Goal: Find specific page/section: Find specific page/section

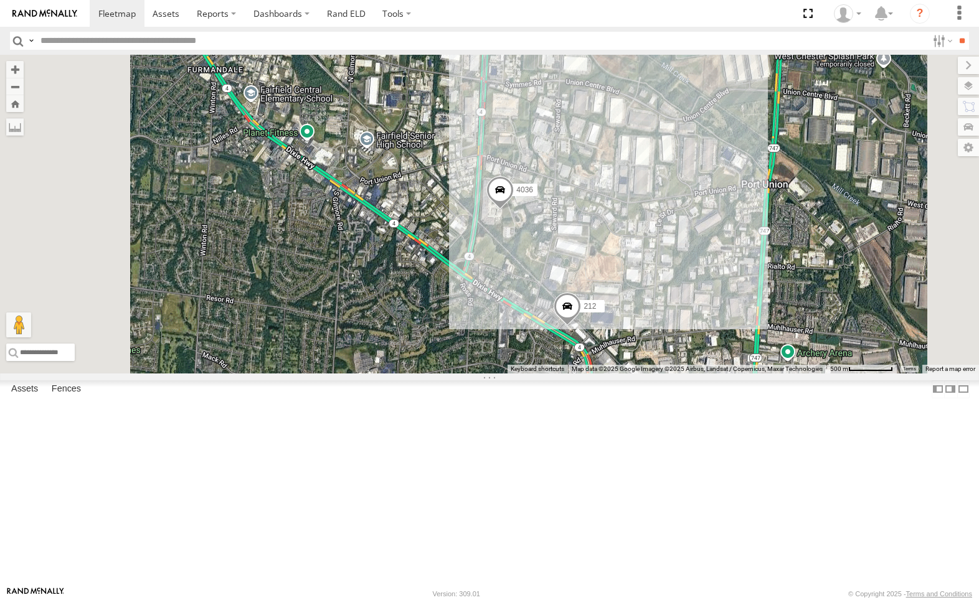
click at [0, 0] on div "All Assets" at bounding box center [0, 0] width 0 height 0
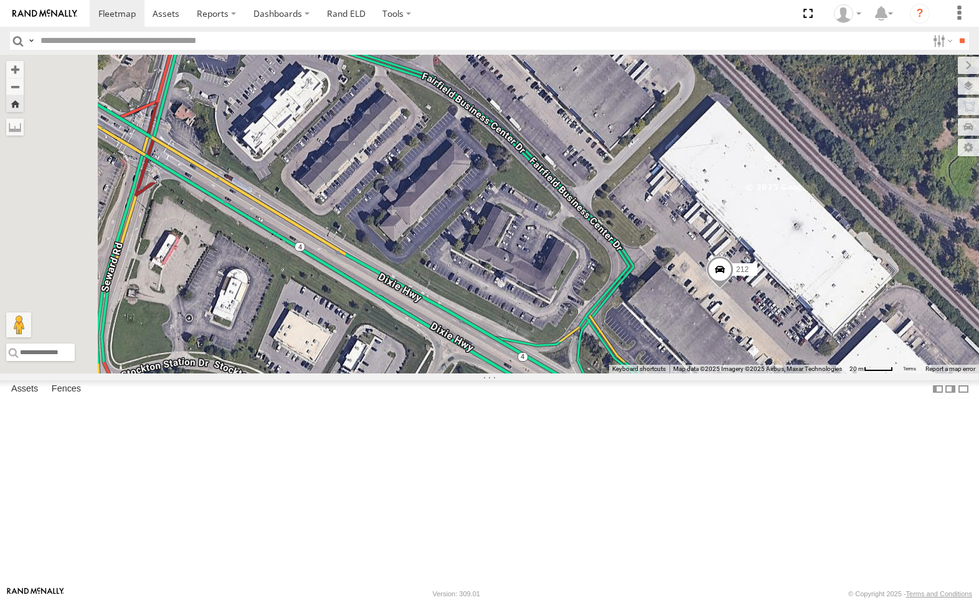
drag, startPoint x: 507, startPoint y: 303, endPoint x: 677, endPoint y: 360, distance: 179.5
click at [677, 360] on div "212" at bounding box center [489, 214] width 979 height 319
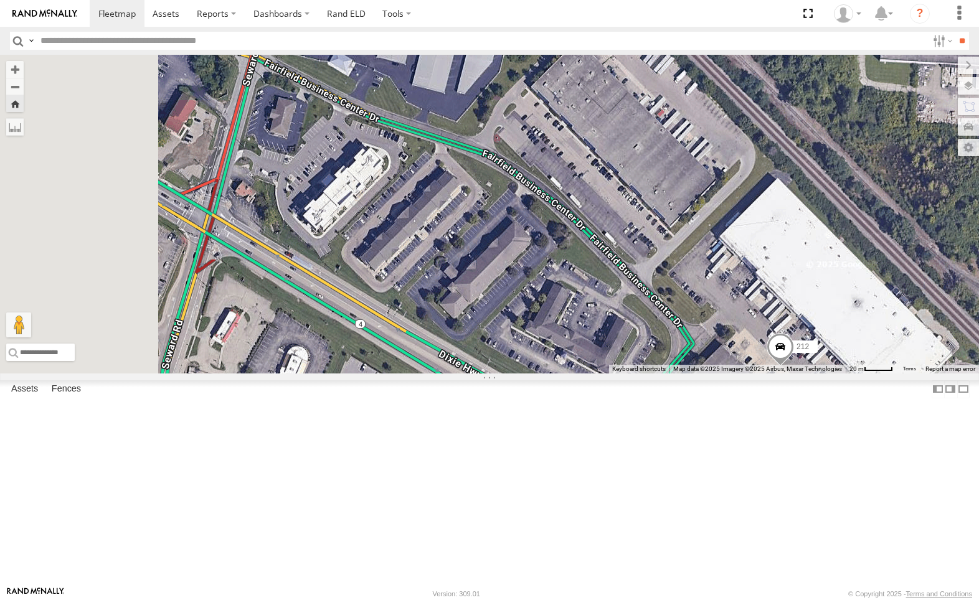
drag, startPoint x: 477, startPoint y: 220, endPoint x: 519, endPoint y: 300, distance: 90.5
click at [519, 300] on div "212" at bounding box center [489, 214] width 979 height 319
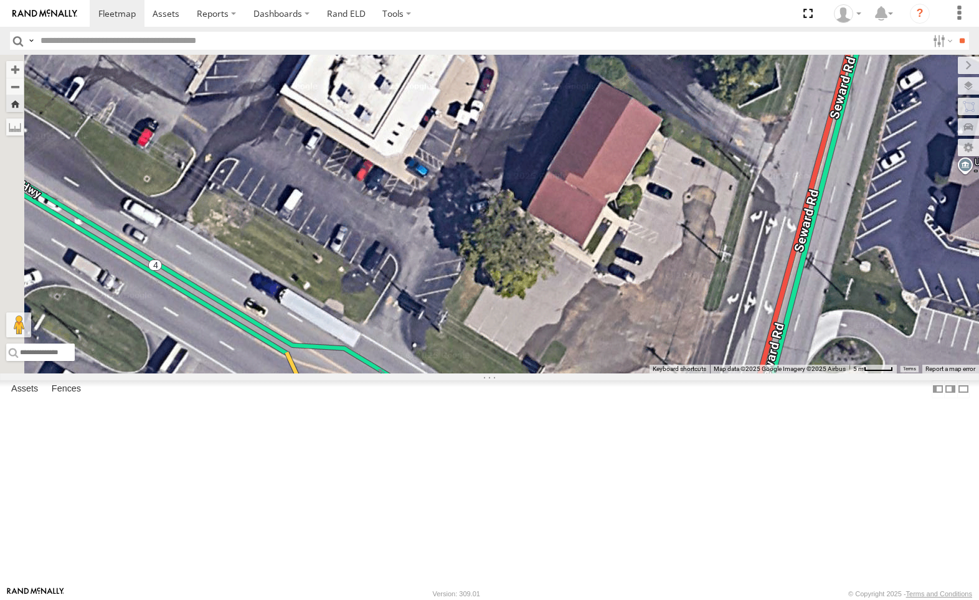
drag, startPoint x: 526, startPoint y: 309, endPoint x: 678, endPoint y: 425, distance: 191.0
click at [678, 373] on div "212" at bounding box center [489, 214] width 979 height 319
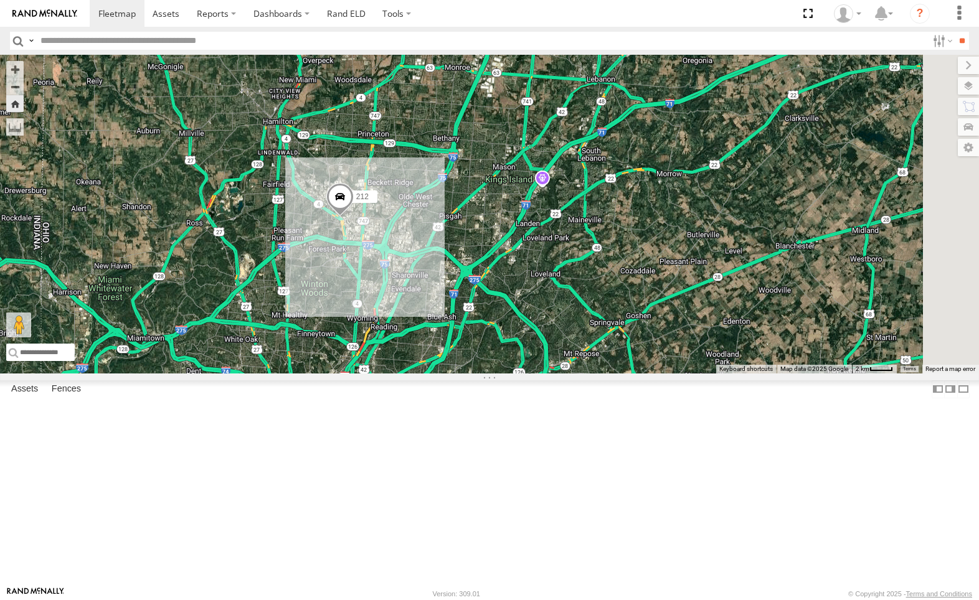
drag, startPoint x: 659, startPoint y: 311, endPoint x: 606, endPoint y: 327, distance: 55.3
click at [552, 334] on div "212" at bounding box center [489, 214] width 979 height 319
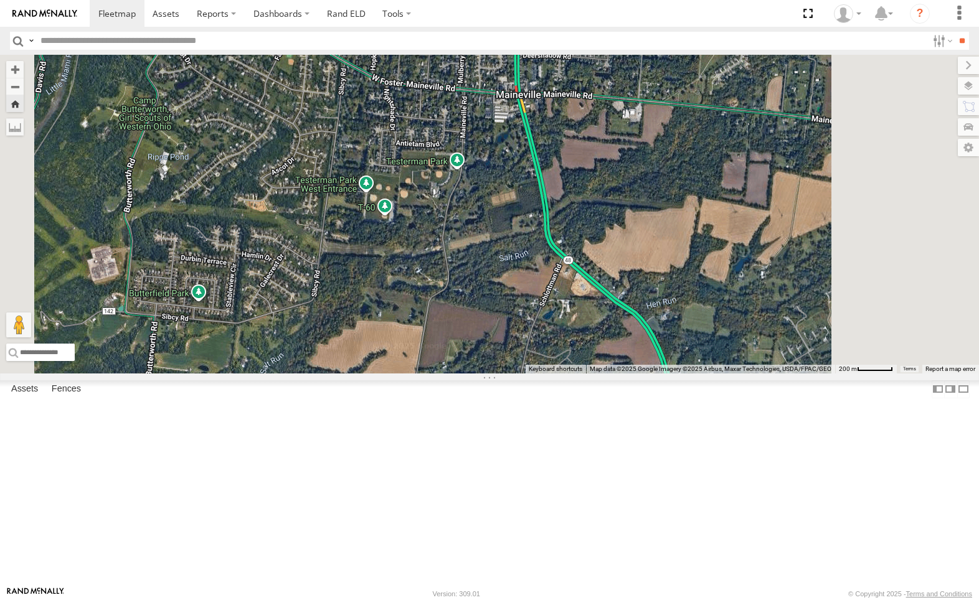
drag, startPoint x: 802, startPoint y: 422, endPoint x: 816, endPoint y: 286, distance: 136.4
click at [813, 298] on div "212" at bounding box center [489, 214] width 979 height 319
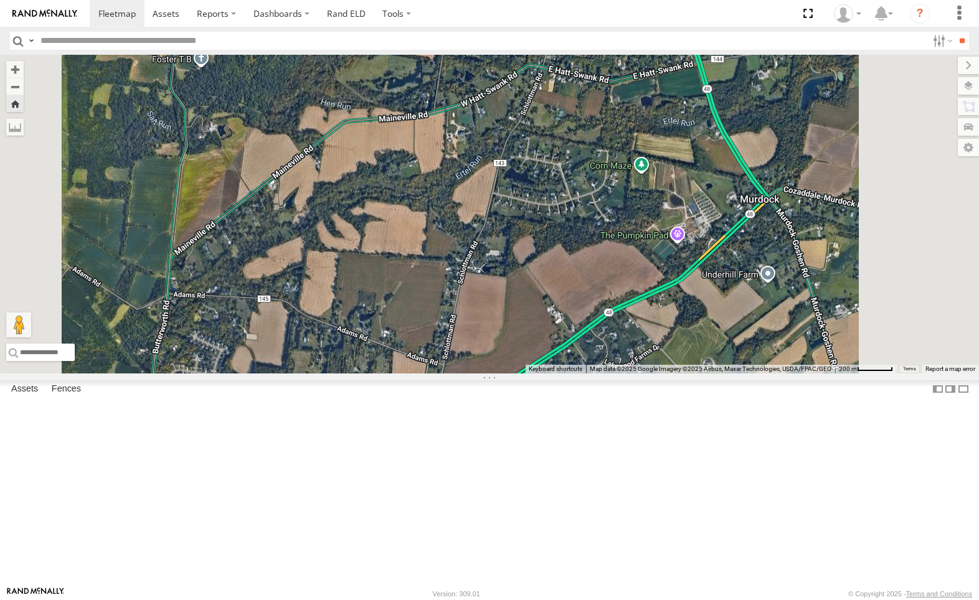
drag, startPoint x: 777, startPoint y: 423, endPoint x: 833, endPoint y: 269, distance: 164.0
click at [833, 269] on div "212" at bounding box center [489, 214] width 979 height 319
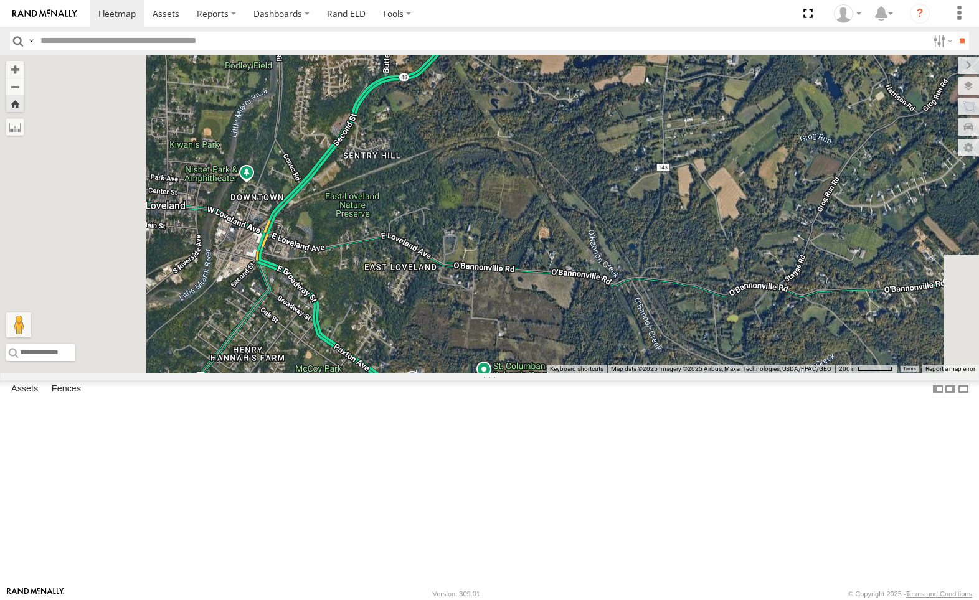
drag, startPoint x: 579, startPoint y: 311, endPoint x: 631, endPoint y: 289, distance: 56.1
click at [631, 289] on div "212" at bounding box center [489, 214] width 979 height 319
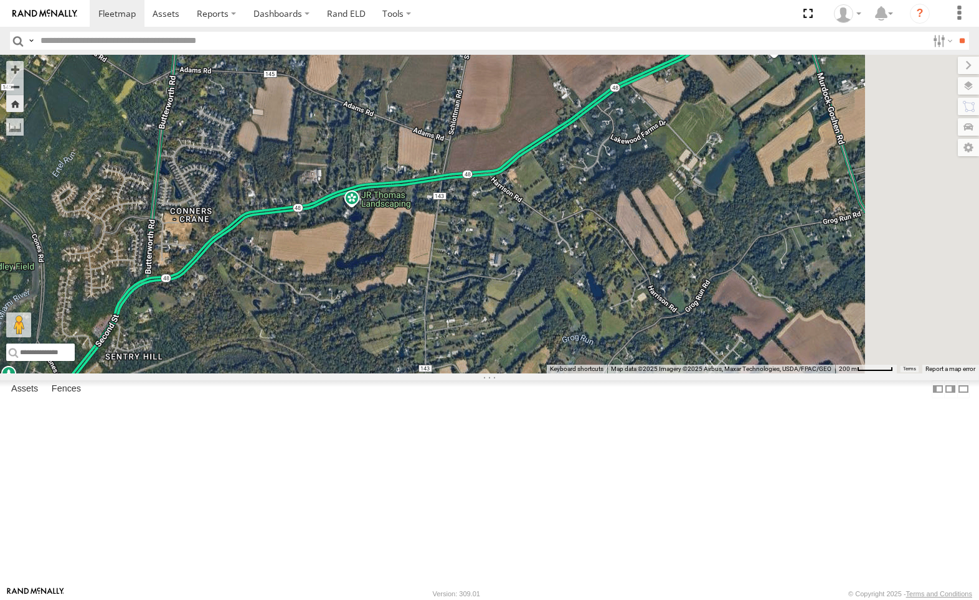
drag, startPoint x: 857, startPoint y: 144, endPoint x: 622, endPoint y: 343, distance: 307.8
click at [622, 343] on div "212" at bounding box center [489, 214] width 979 height 319
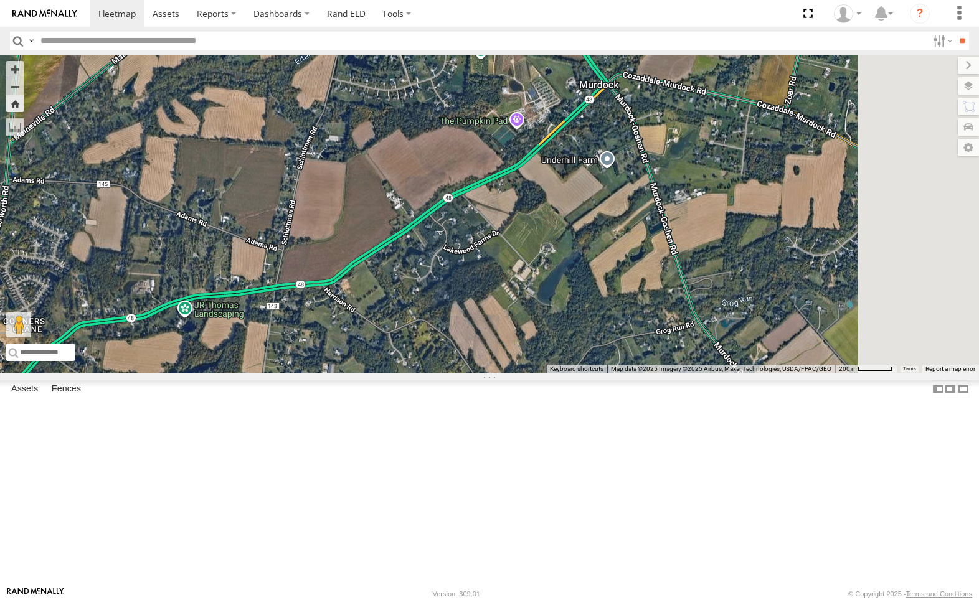
drag, startPoint x: 883, startPoint y: 197, endPoint x: 720, endPoint y: 301, distance: 194.3
click at [720, 301] on div "212" at bounding box center [489, 214] width 979 height 319
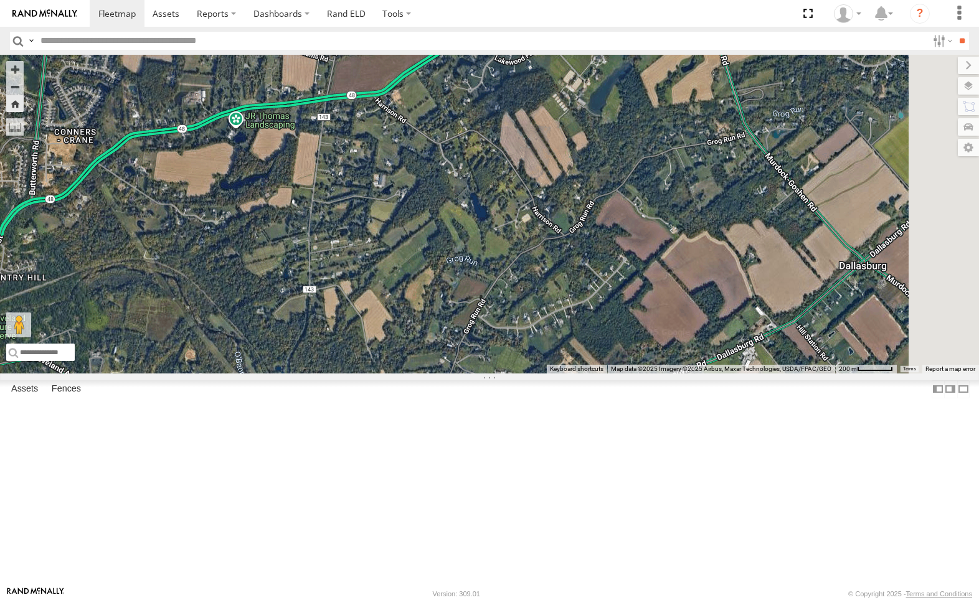
drag, startPoint x: 809, startPoint y: 389, endPoint x: 864, endPoint y: 171, distance: 225.4
click at [863, 172] on div "212" at bounding box center [489, 214] width 979 height 319
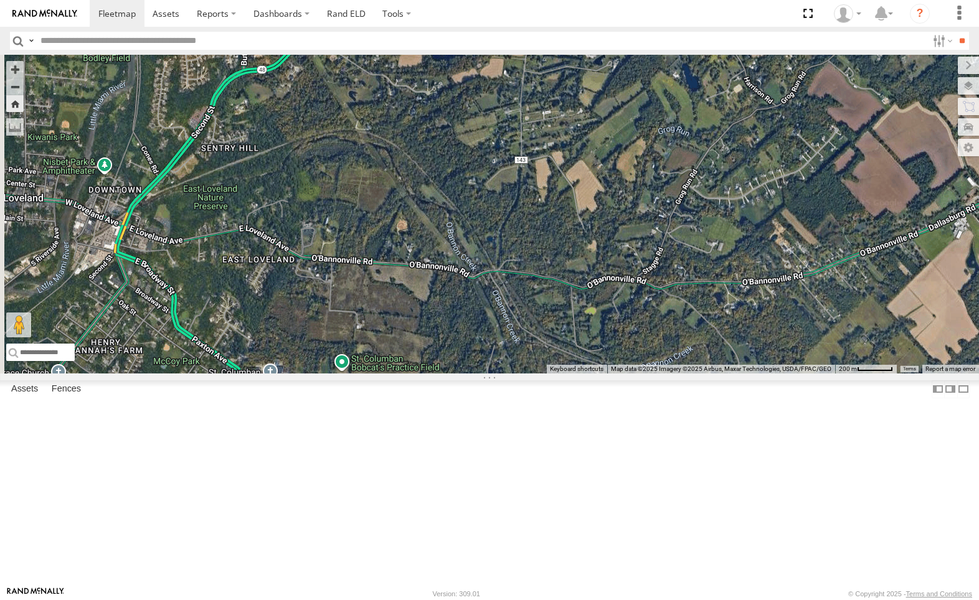
drag, startPoint x: 624, startPoint y: 383, endPoint x: 774, endPoint y: 326, distance: 160.9
click at [828, 298] on div "212" at bounding box center [489, 214] width 979 height 319
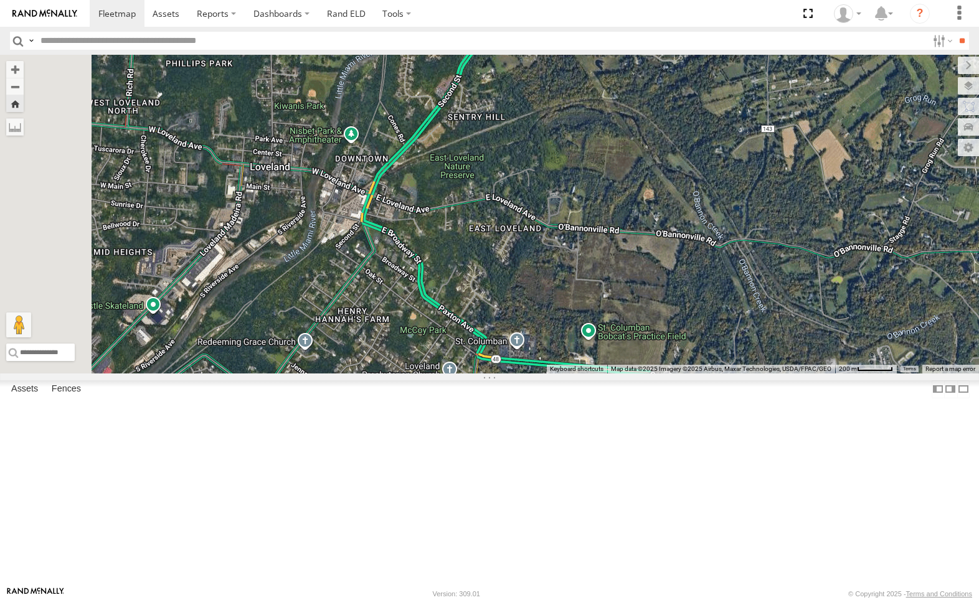
drag, startPoint x: 607, startPoint y: 416, endPoint x: 848, endPoint y: 386, distance: 242.7
click at [848, 373] on div "212" at bounding box center [489, 214] width 979 height 319
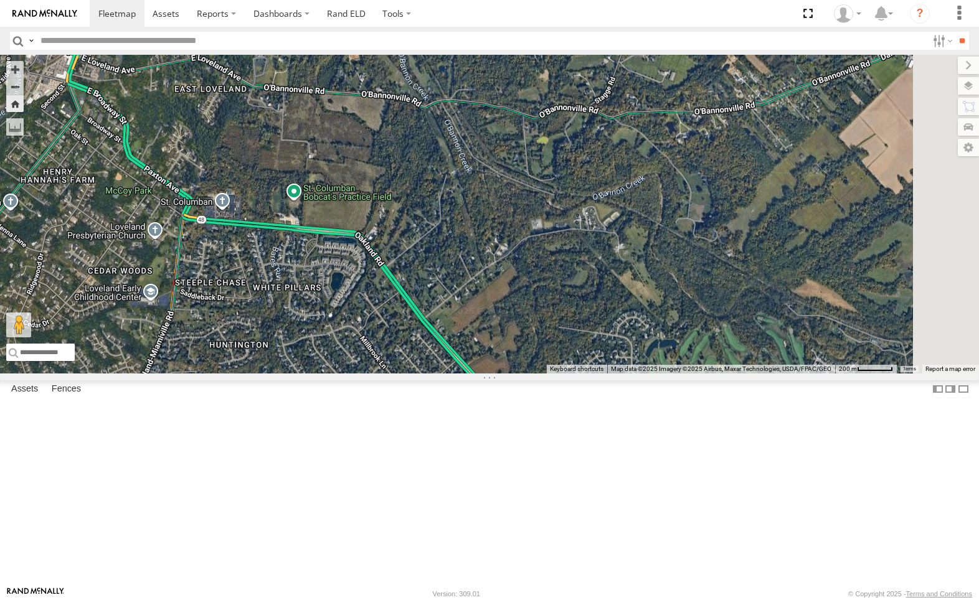
drag, startPoint x: 841, startPoint y: 461, endPoint x: 546, endPoint y: 321, distance: 326.9
click at [546, 321] on div "212" at bounding box center [489, 214] width 979 height 319
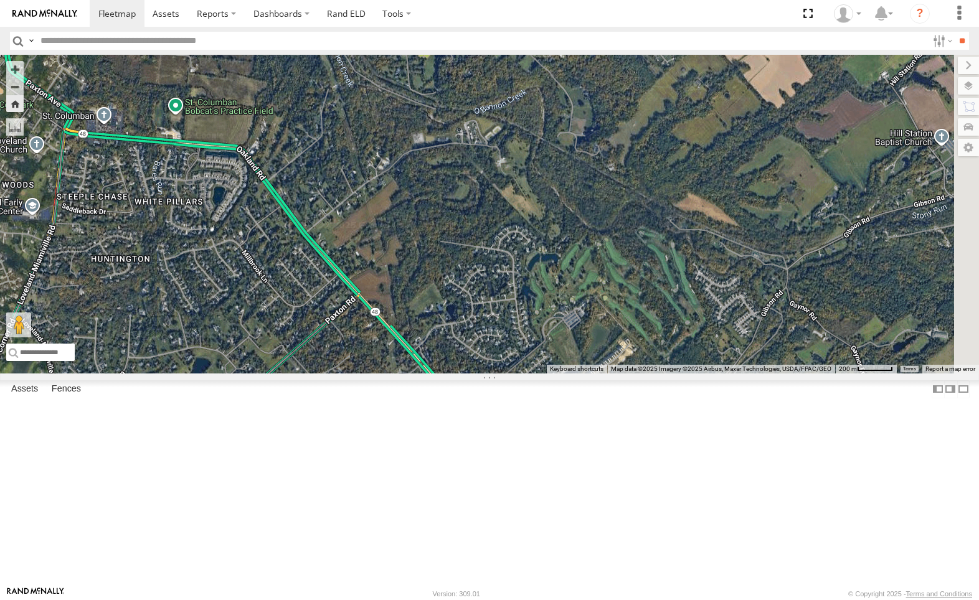
drag, startPoint x: 797, startPoint y: 371, endPoint x: 706, endPoint y: 302, distance: 113.7
click at [705, 294] on div "212" at bounding box center [489, 214] width 979 height 319
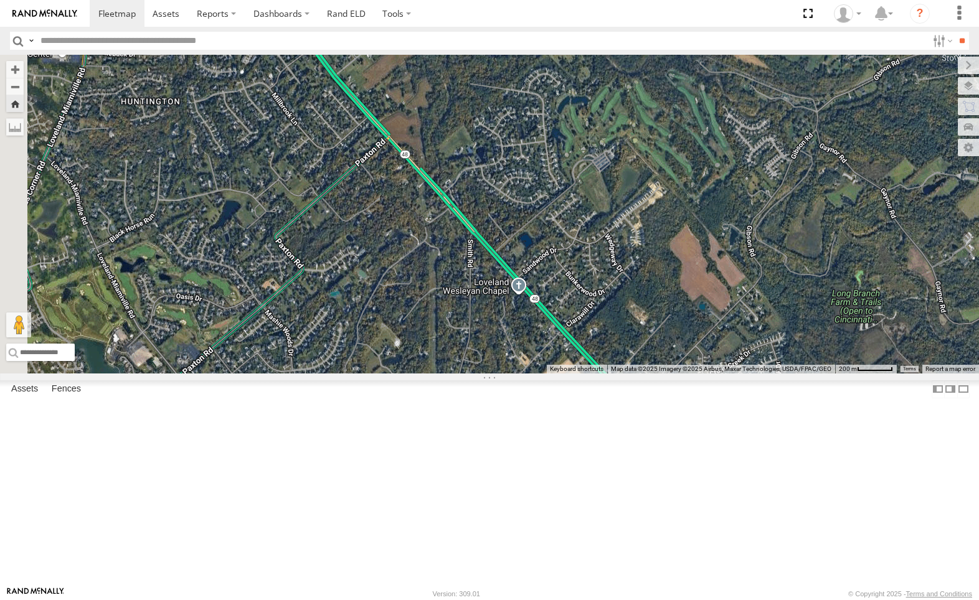
drag, startPoint x: 565, startPoint y: 476, endPoint x: 636, endPoint y: 319, distance: 171.6
click at [636, 319] on div "212" at bounding box center [489, 214] width 979 height 319
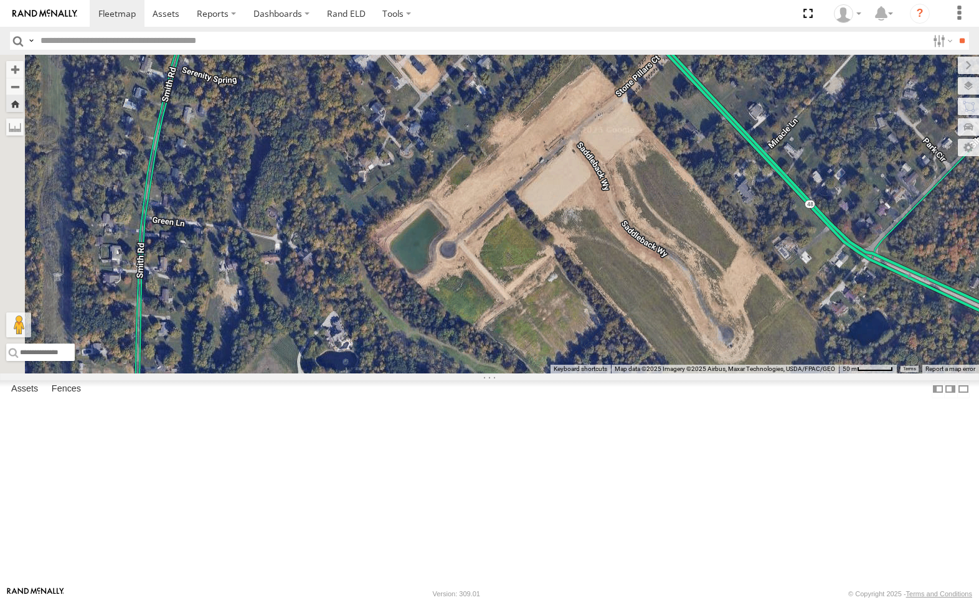
drag, startPoint x: 679, startPoint y: 517, endPoint x: 669, endPoint y: 365, distance: 151.6
click at [669, 365] on div "212" at bounding box center [489, 214] width 979 height 319
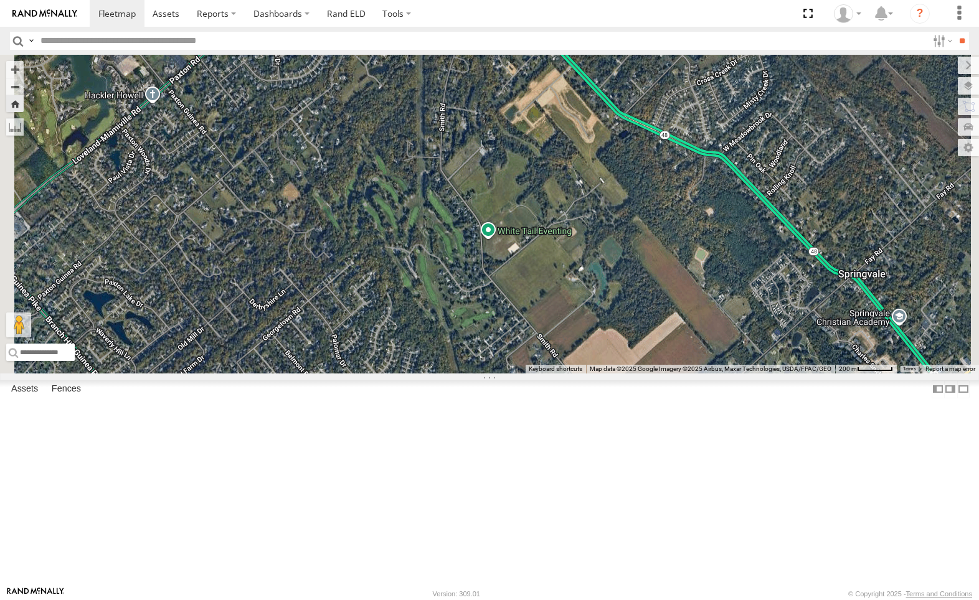
drag, startPoint x: 649, startPoint y: 532, endPoint x: 657, endPoint y: 378, distance: 153.9
click at [657, 373] on div "212" at bounding box center [489, 214] width 979 height 319
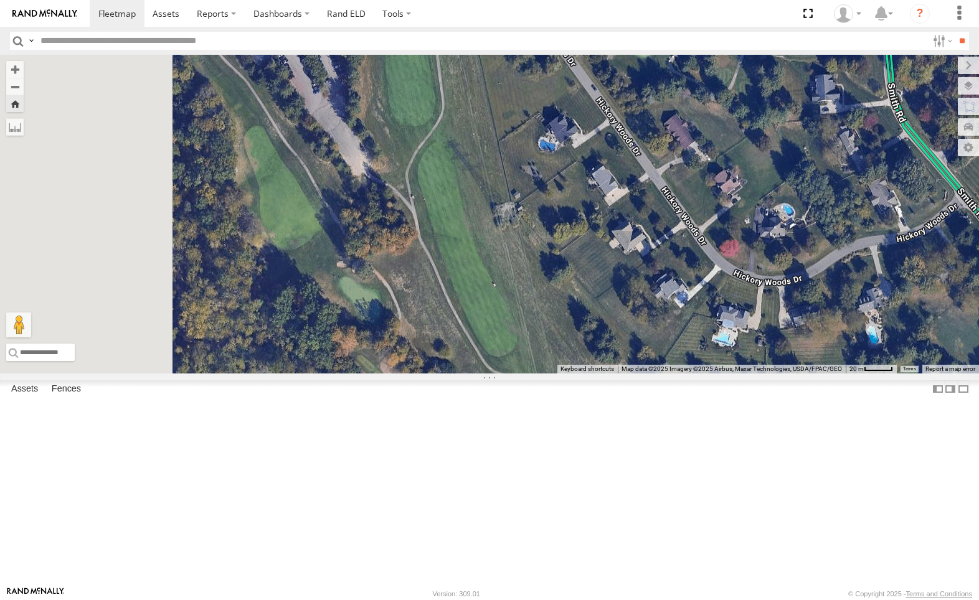
drag, startPoint x: 552, startPoint y: 297, endPoint x: 826, endPoint y: 454, distance: 315.6
click at [836, 373] on div "212" at bounding box center [489, 214] width 979 height 319
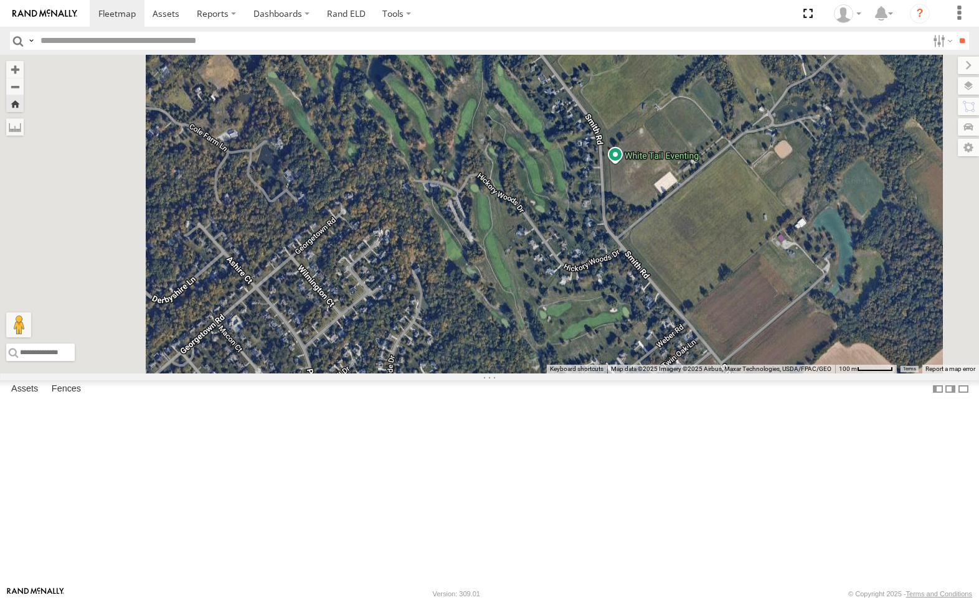
drag, startPoint x: 580, startPoint y: 453, endPoint x: 630, endPoint y: 430, distance: 55.7
click at [630, 373] on div "212" at bounding box center [489, 214] width 979 height 319
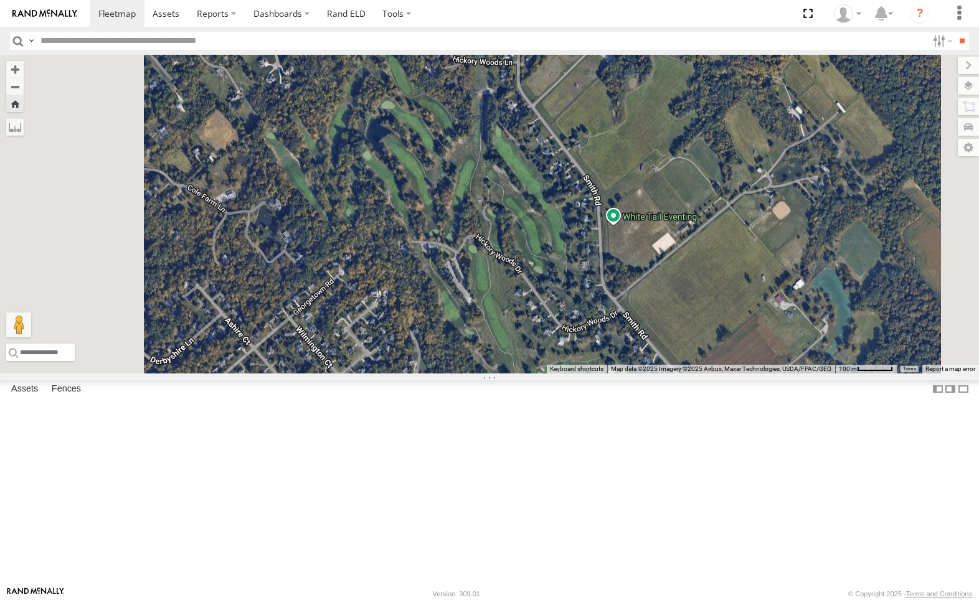
drag, startPoint x: 633, startPoint y: 293, endPoint x: 631, endPoint y: 355, distance: 62.3
click at [631, 355] on div "212" at bounding box center [489, 214] width 979 height 319
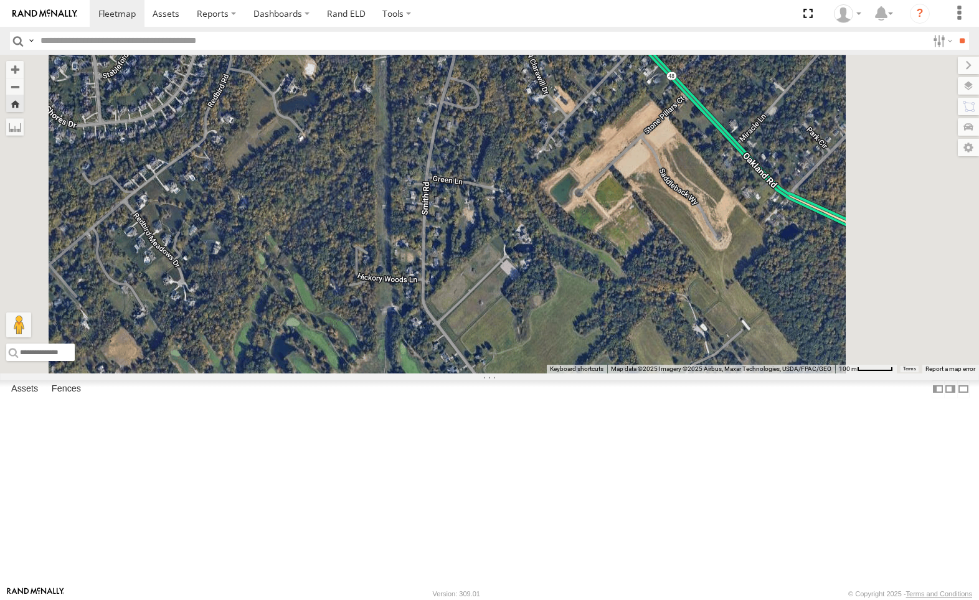
drag, startPoint x: 743, startPoint y: 223, endPoint x: 647, endPoint y: 441, distance: 238.8
click at [647, 373] on div "212" at bounding box center [489, 214] width 979 height 319
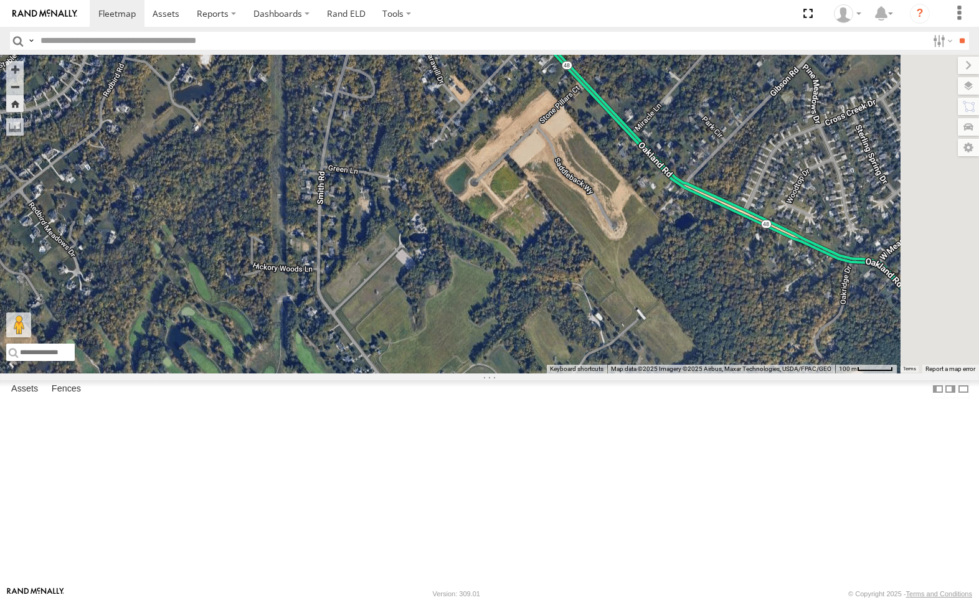
drag, startPoint x: 676, startPoint y: 209, endPoint x: 571, endPoint y: 199, distance: 105.1
click at [571, 199] on div "212" at bounding box center [489, 214] width 979 height 319
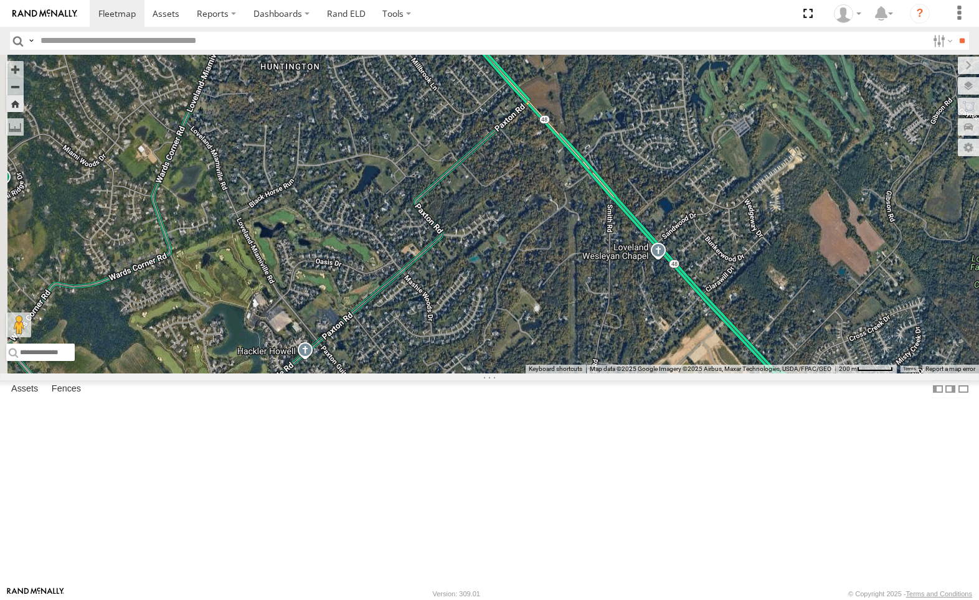
drag, startPoint x: 621, startPoint y: 169, endPoint x: 770, endPoint y: 337, distance: 224.4
click at [770, 337] on div "212" at bounding box center [489, 214] width 979 height 319
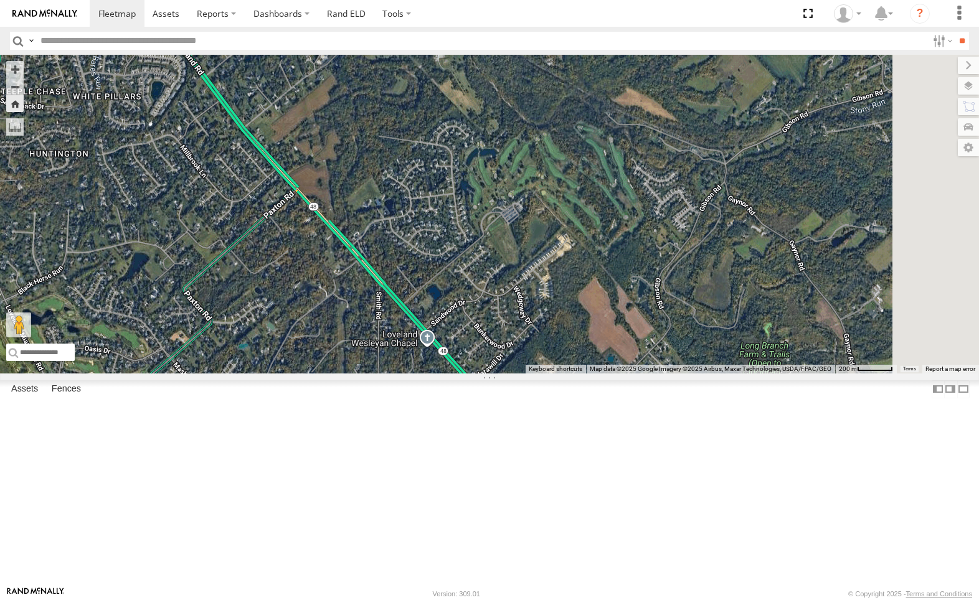
drag, startPoint x: 827, startPoint y: 260, endPoint x: 641, endPoint y: 322, distance: 196.8
click at [641, 322] on div "212" at bounding box center [489, 214] width 979 height 319
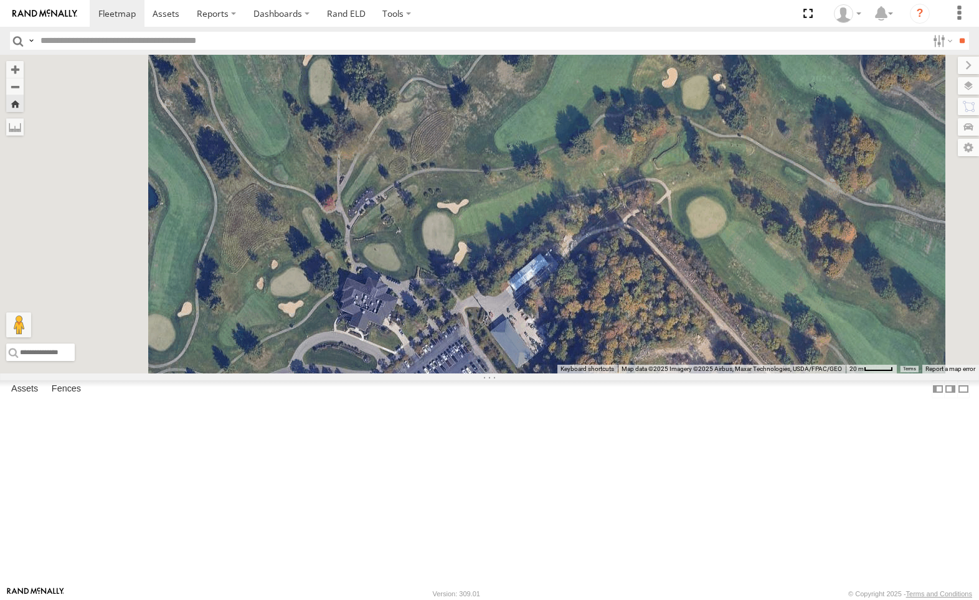
drag, startPoint x: 573, startPoint y: 318, endPoint x: 606, endPoint y: 410, distance: 98.1
click at [618, 373] on div "212" at bounding box center [489, 214] width 979 height 319
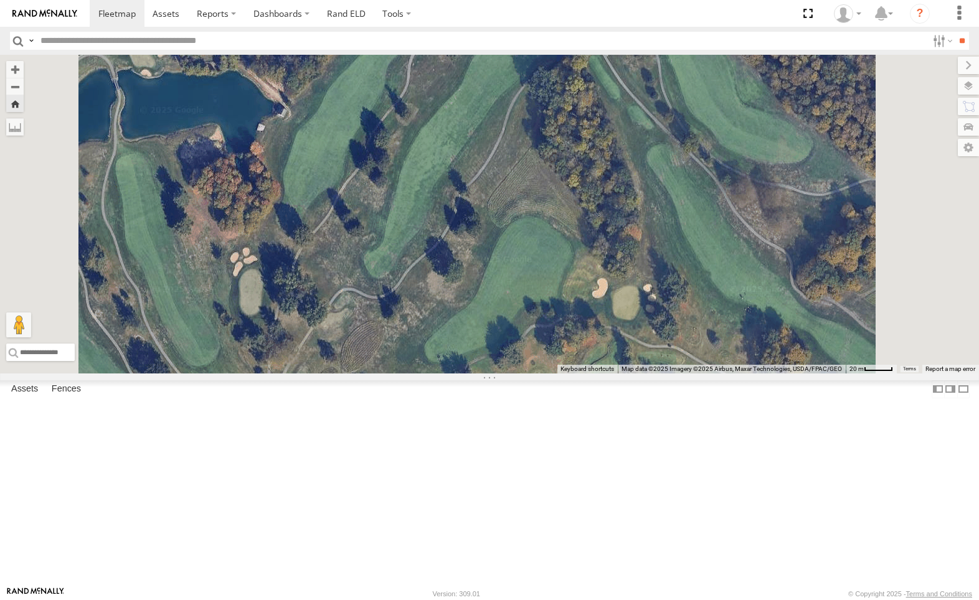
drag, startPoint x: 673, startPoint y: 86, endPoint x: 602, endPoint y: 292, distance: 217.9
click at [602, 292] on div "212" at bounding box center [489, 214] width 979 height 319
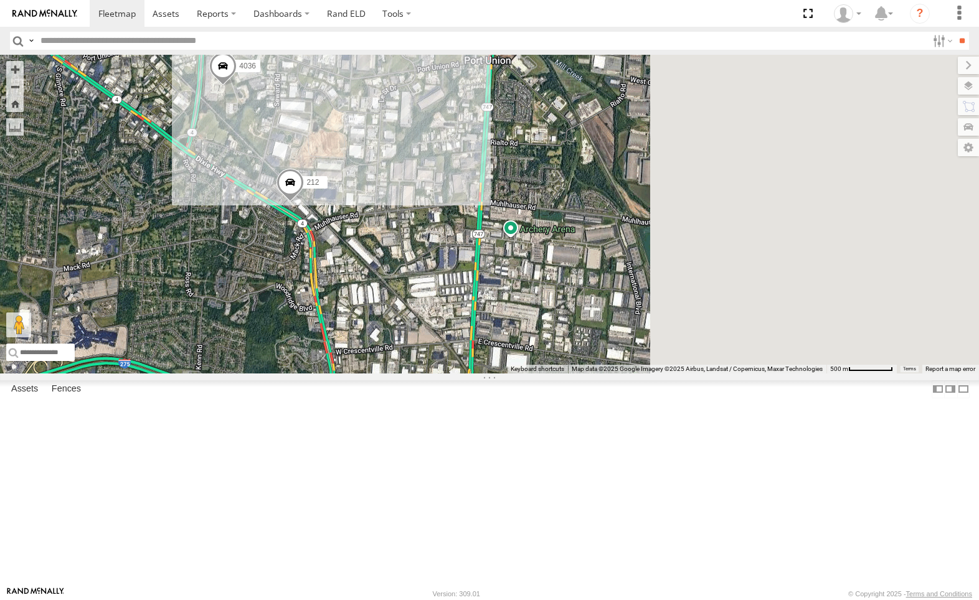
drag, startPoint x: 860, startPoint y: 289, endPoint x: 540, endPoint y: 265, distance: 320.8
click at [550, 268] on div "4036 212" at bounding box center [489, 214] width 979 height 319
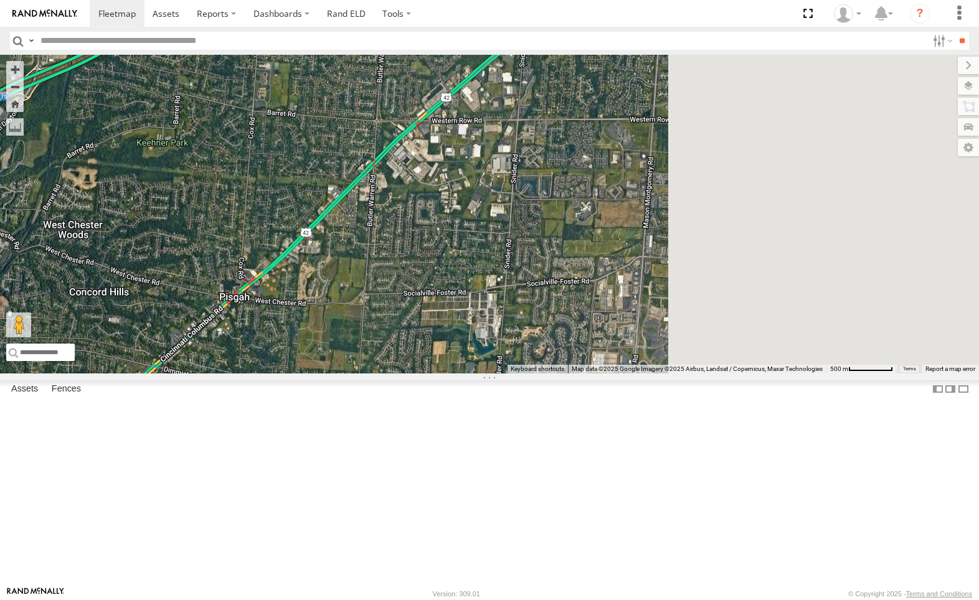
drag, startPoint x: 786, startPoint y: 306, endPoint x: 640, endPoint y: 355, distance: 154.1
click at [477, 373] on div "4036 212" at bounding box center [489, 214] width 979 height 319
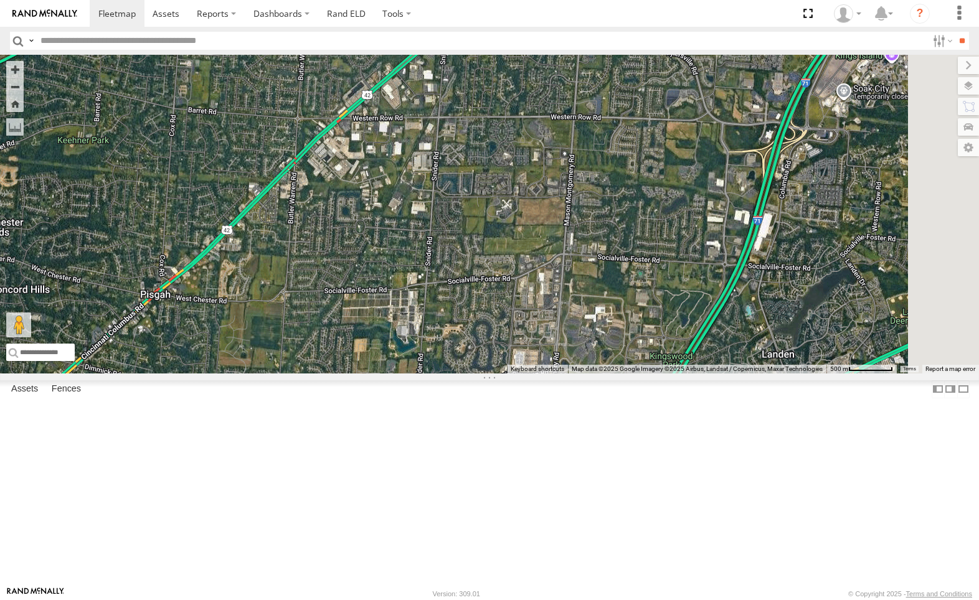
drag, startPoint x: 792, startPoint y: 252, endPoint x: 682, endPoint y: 258, distance: 110.3
click at [700, 255] on div "4036 212" at bounding box center [489, 214] width 979 height 319
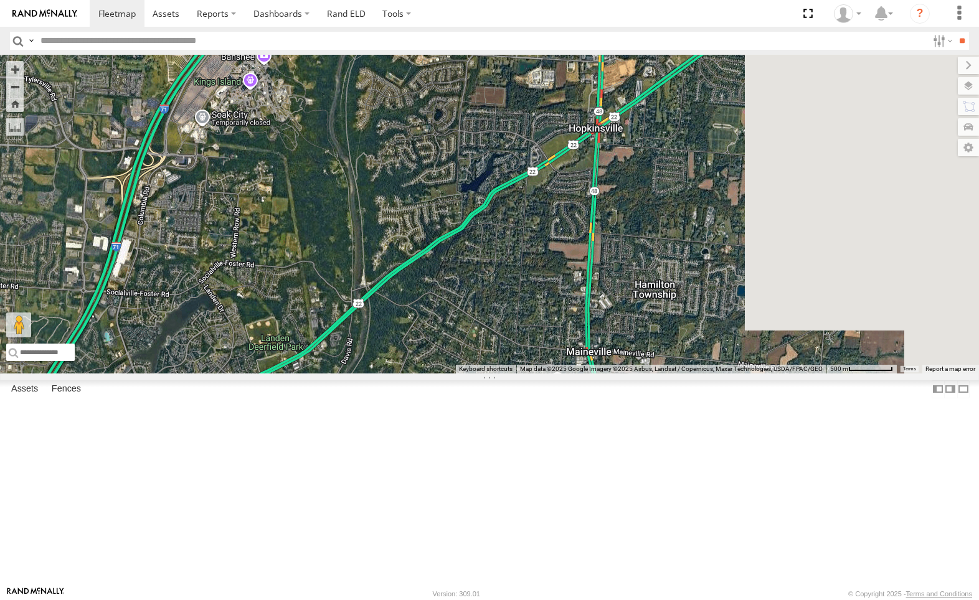
drag, startPoint x: 733, startPoint y: 227, endPoint x: 325, endPoint y: 231, distance: 407.7
click at [325, 231] on div "4036 212" at bounding box center [489, 214] width 979 height 319
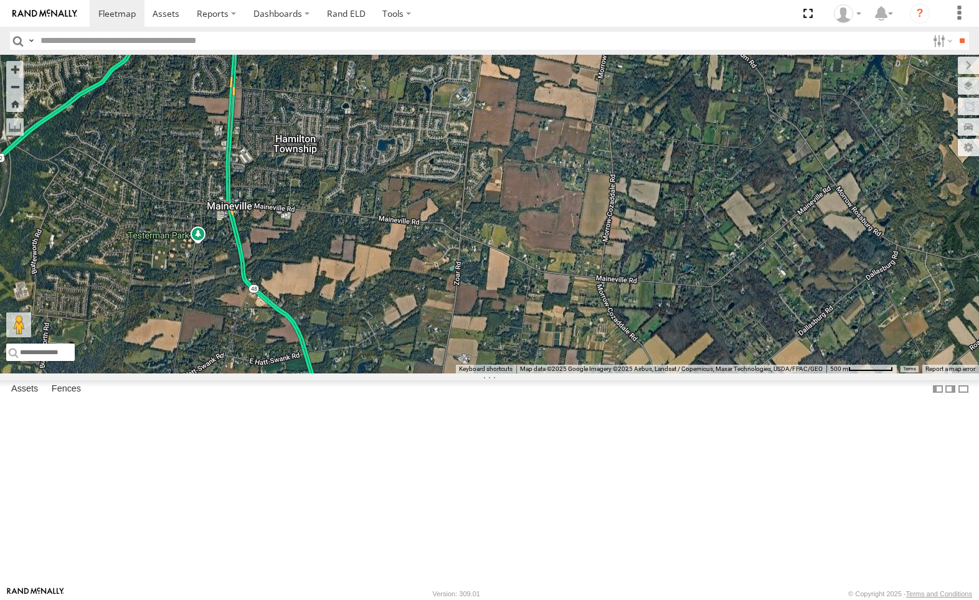
drag, startPoint x: 853, startPoint y: 296, endPoint x: 597, endPoint y: 156, distance: 291.9
click at [598, 156] on div "4036 212" at bounding box center [489, 214] width 979 height 319
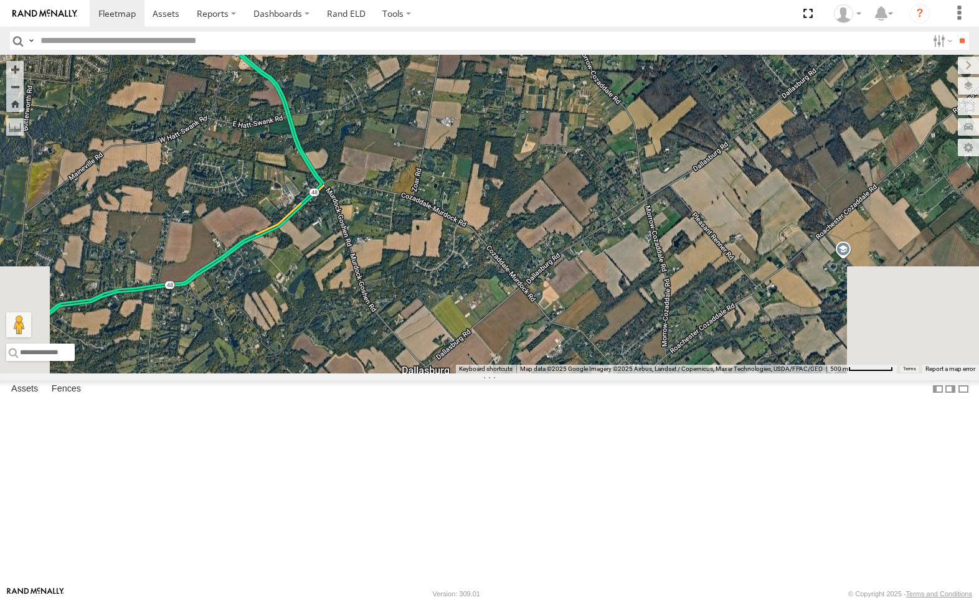
drag, startPoint x: 648, startPoint y: 445, endPoint x: 631, endPoint y: 210, distance: 235.9
click at [631, 210] on div "4036 212" at bounding box center [489, 214] width 979 height 319
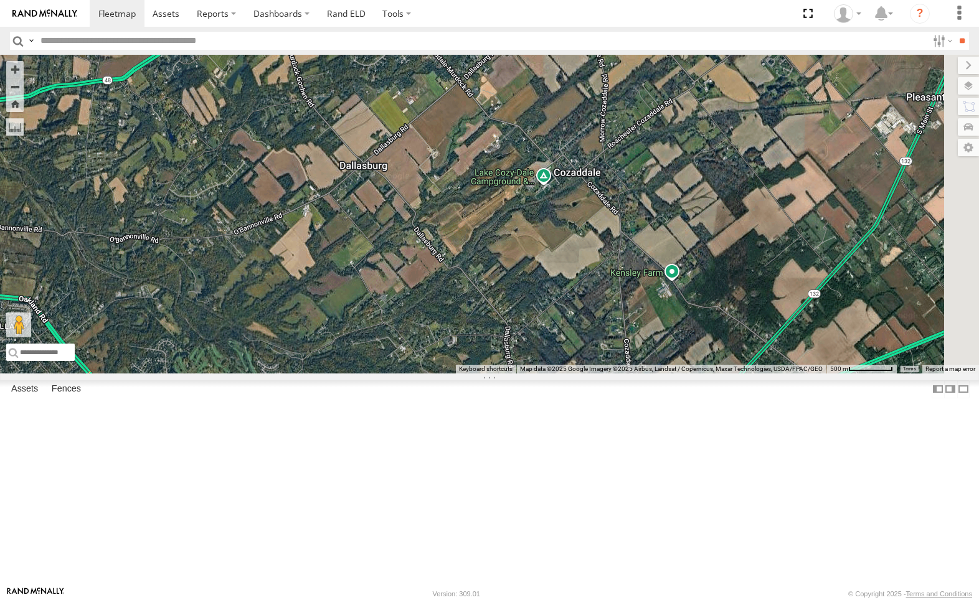
drag, startPoint x: 662, startPoint y: 461, endPoint x: 628, endPoint y: 255, distance: 209.5
click at [600, 253] on div "4036 212" at bounding box center [489, 214] width 979 height 319
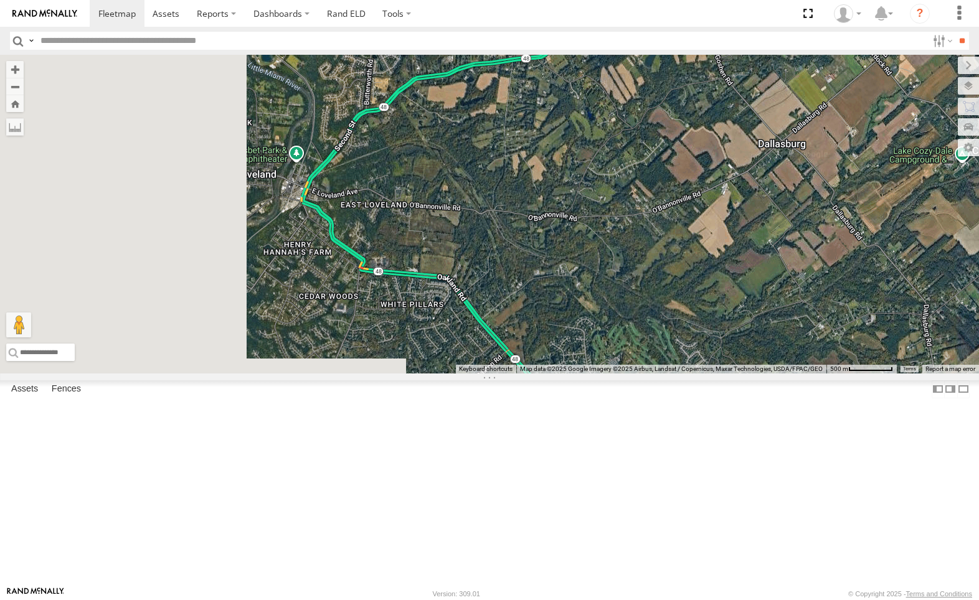
drag, startPoint x: 545, startPoint y: 317, endPoint x: 952, endPoint y: 294, distance: 407.1
click at [956, 294] on div "4036 212" at bounding box center [489, 214] width 979 height 319
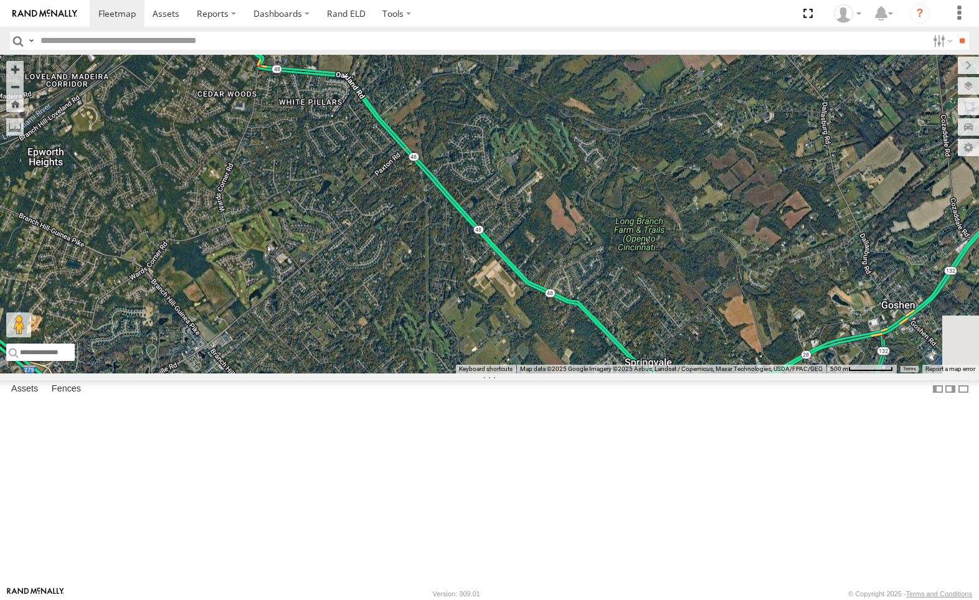
drag, startPoint x: 695, startPoint y: 373, endPoint x: 604, endPoint y: 194, distance: 201.5
click at [604, 194] on div "4036 212" at bounding box center [489, 214] width 979 height 319
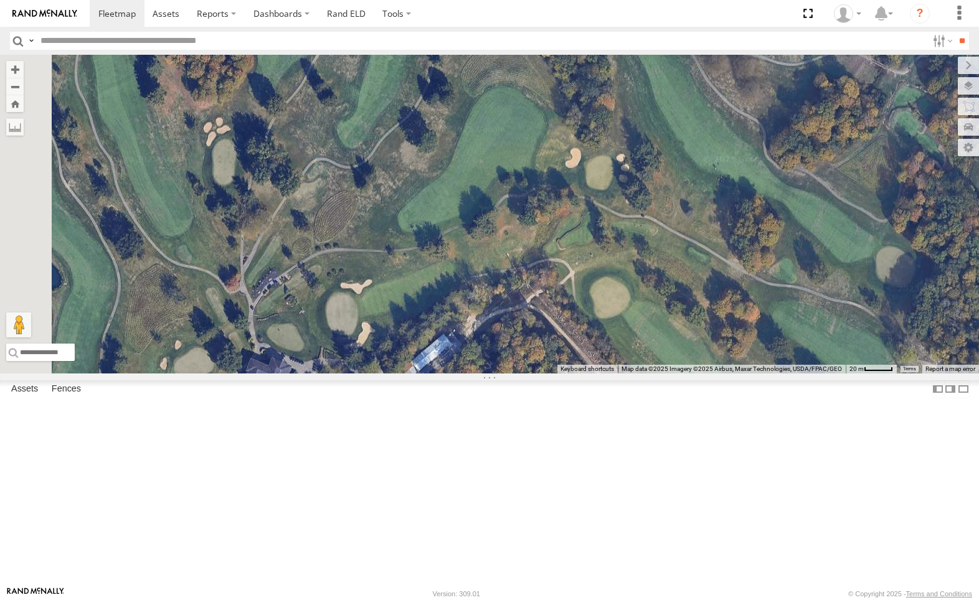
drag, startPoint x: 660, startPoint y: 265, endPoint x: 746, endPoint y: 395, distance: 156.2
click at [744, 373] on div "4036 212" at bounding box center [489, 214] width 979 height 319
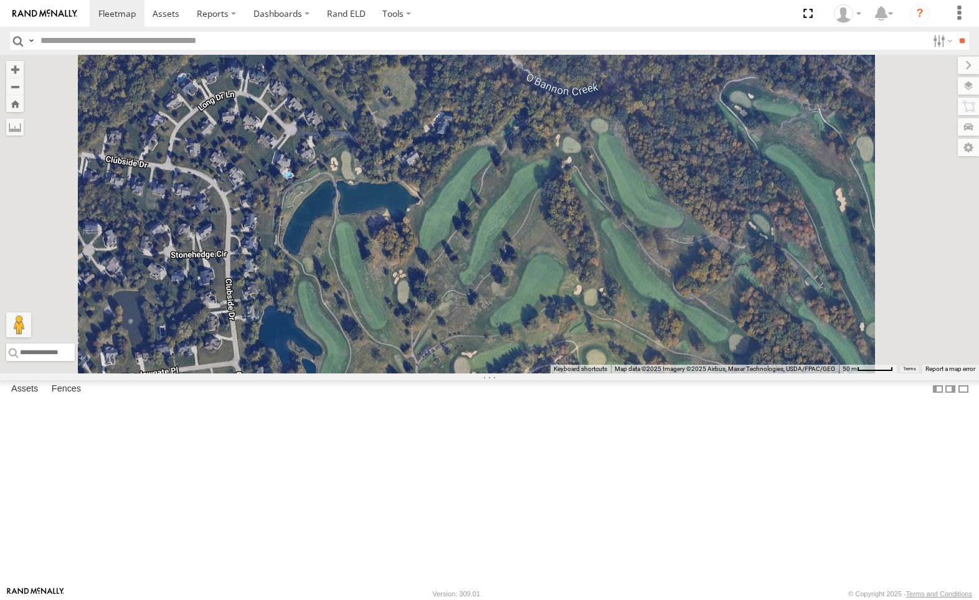
drag, startPoint x: 678, startPoint y: 303, endPoint x: 682, endPoint y: 383, distance: 80.4
click at [682, 373] on div "4036 212" at bounding box center [489, 214] width 979 height 319
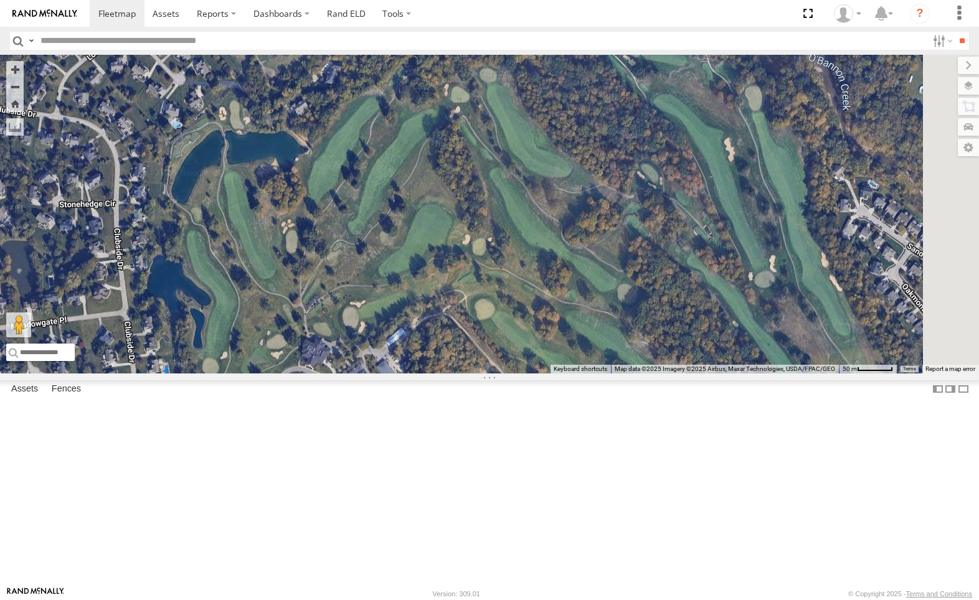
drag, startPoint x: 902, startPoint y: 458, endPoint x: 782, endPoint y: 370, distance: 148.8
click at [789, 373] on div "4036 212" at bounding box center [489, 214] width 979 height 319
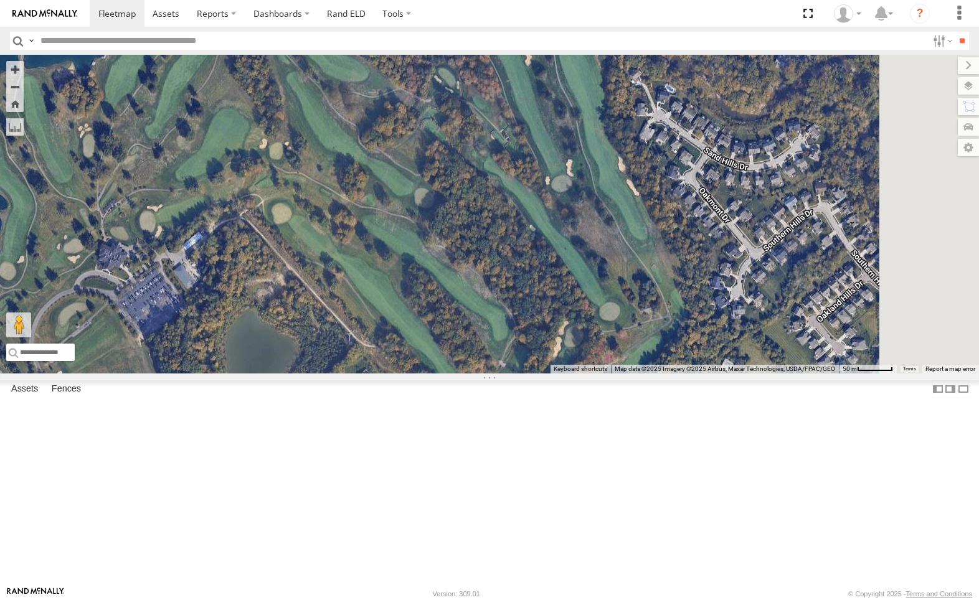
drag, startPoint x: 967, startPoint y: 521, endPoint x: 830, endPoint y: 421, distance: 168.8
click at [767, 373] on div "4036 212" at bounding box center [489, 214] width 979 height 319
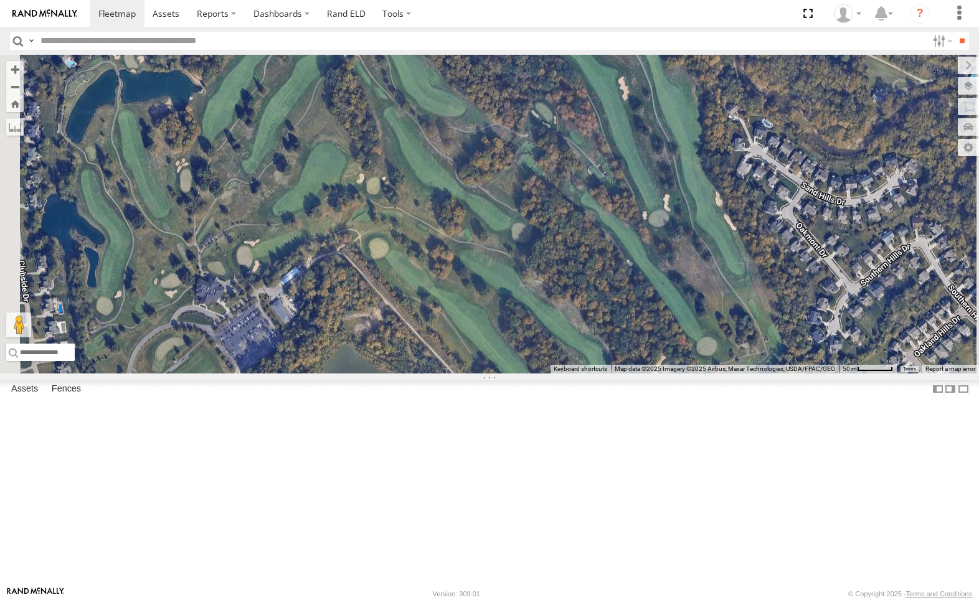
drag, startPoint x: 680, startPoint y: 337, endPoint x: 688, endPoint y: 223, distance: 114.2
click at [688, 223] on div "4036 212" at bounding box center [489, 214] width 979 height 319
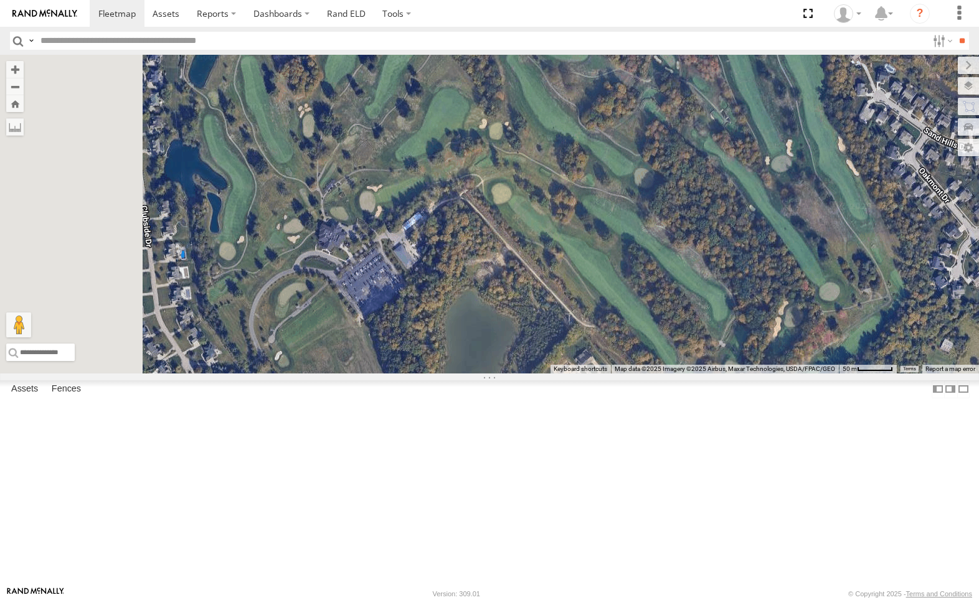
drag, startPoint x: 558, startPoint y: 182, endPoint x: 646, endPoint y: 136, distance: 99.4
click at [646, 136] on div "4036 212" at bounding box center [489, 214] width 979 height 319
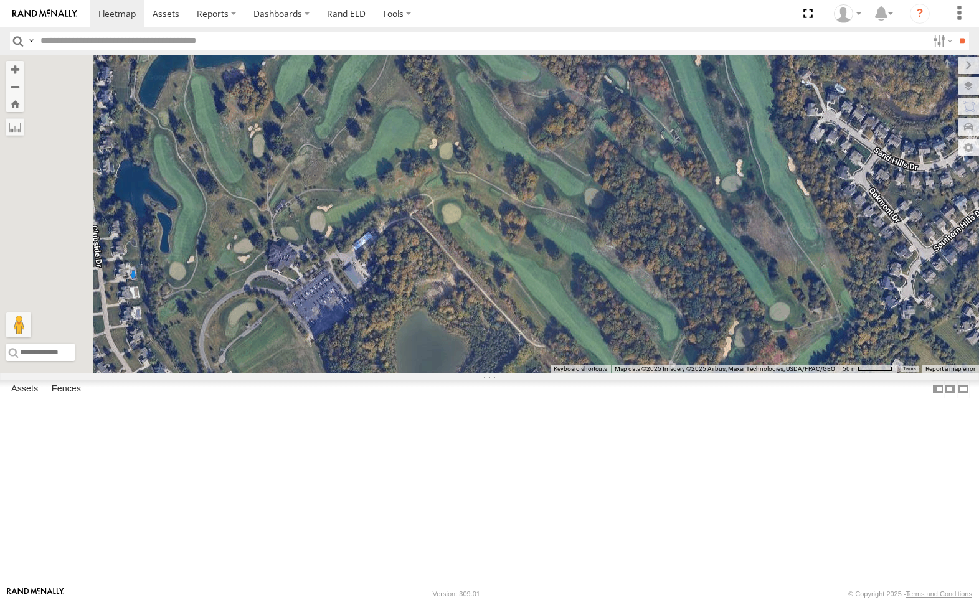
drag, startPoint x: 750, startPoint y: 303, endPoint x: 686, endPoint y: 321, distance: 66.6
click at [687, 323] on div "4036 212" at bounding box center [489, 214] width 979 height 319
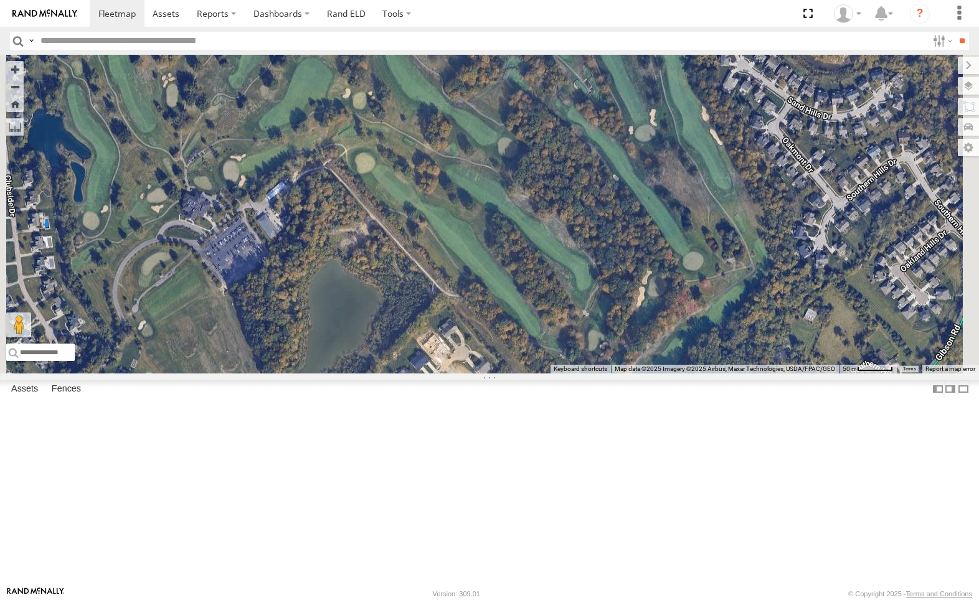
drag, startPoint x: 909, startPoint y: 444, endPoint x: 830, endPoint y: 393, distance: 93.8
click at [830, 373] on div "4036 212" at bounding box center [489, 214] width 979 height 319
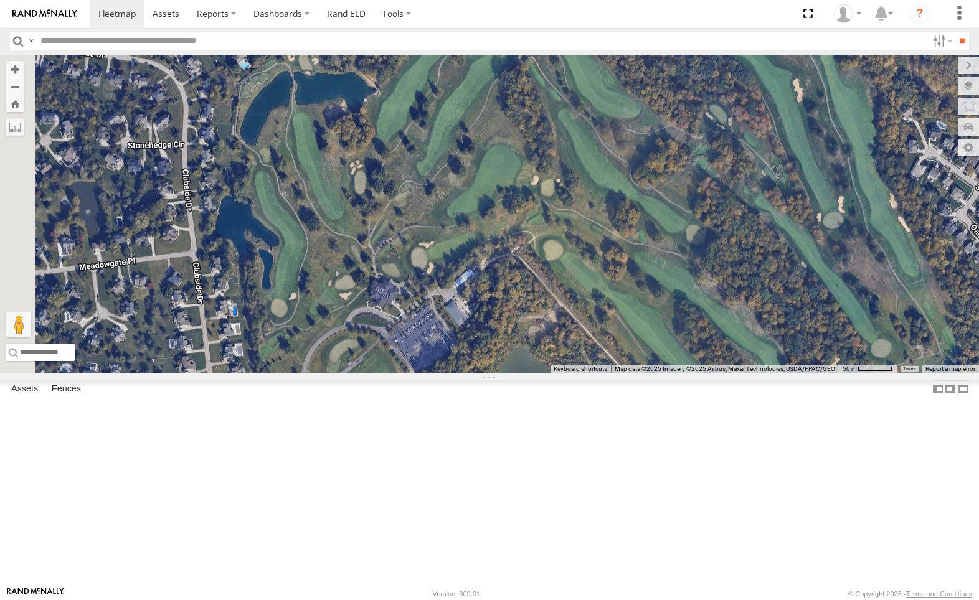
drag, startPoint x: 525, startPoint y: 282, endPoint x: 722, endPoint y: 368, distance: 215.2
click at [722, 368] on div "4036 212" at bounding box center [489, 214] width 979 height 319
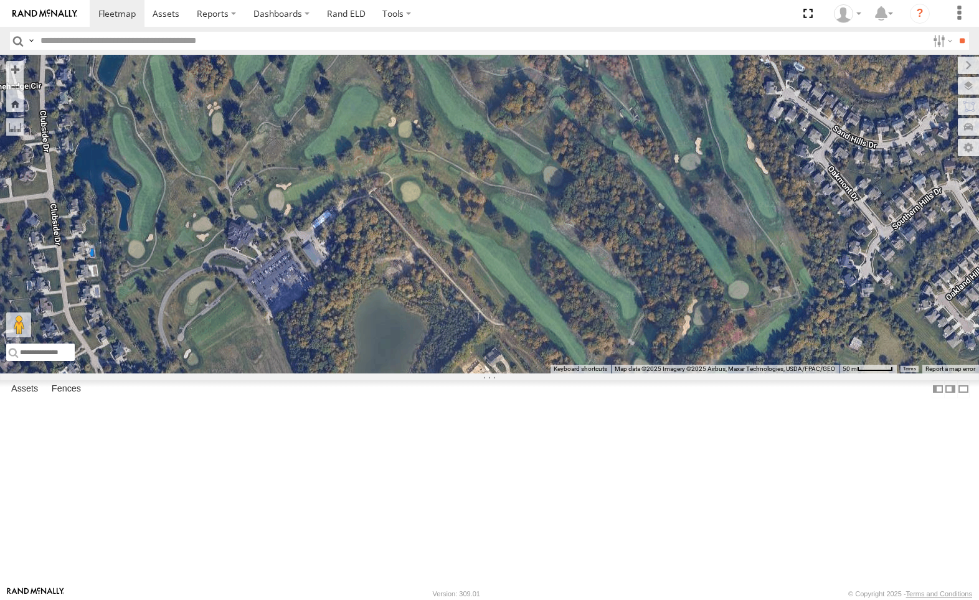
drag, startPoint x: 858, startPoint y: 355, endPoint x: 693, endPoint y: 169, distance: 248.7
click at [714, 294] on div "4036 212" at bounding box center [489, 214] width 979 height 319
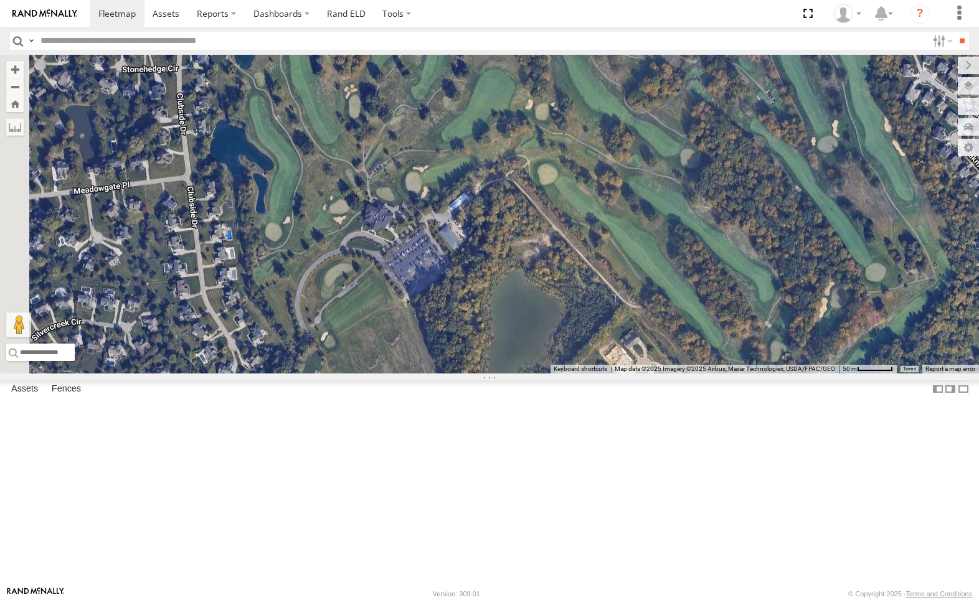
drag, startPoint x: 759, startPoint y: 276, endPoint x: 899, endPoint y: 258, distance: 141.3
click at [899, 258] on div "4036 212" at bounding box center [489, 214] width 979 height 319
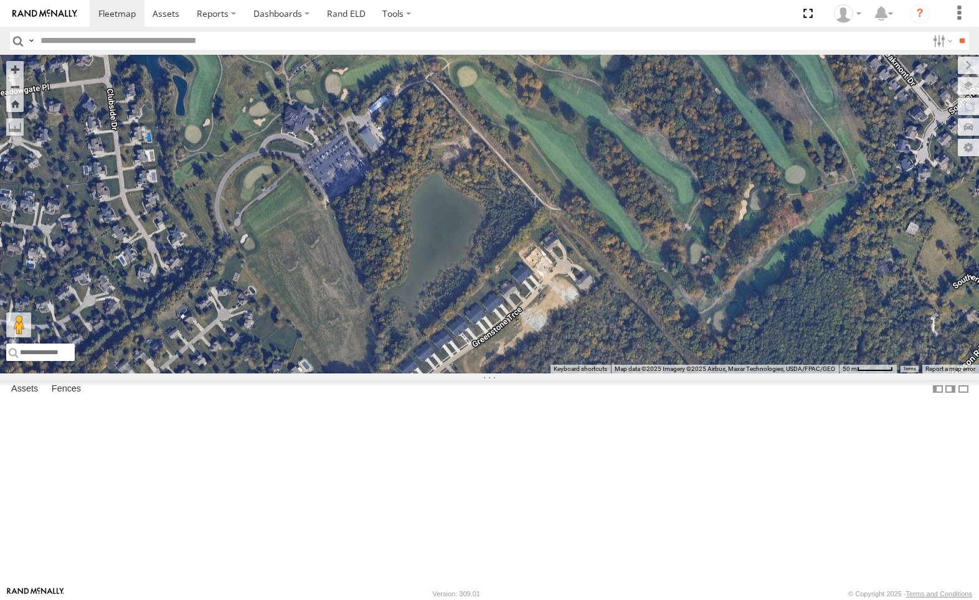
drag, startPoint x: 942, startPoint y: 398, endPoint x: 852, endPoint y: 321, distance: 119.2
click at [846, 307] on div "4036 212" at bounding box center [489, 214] width 979 height 319
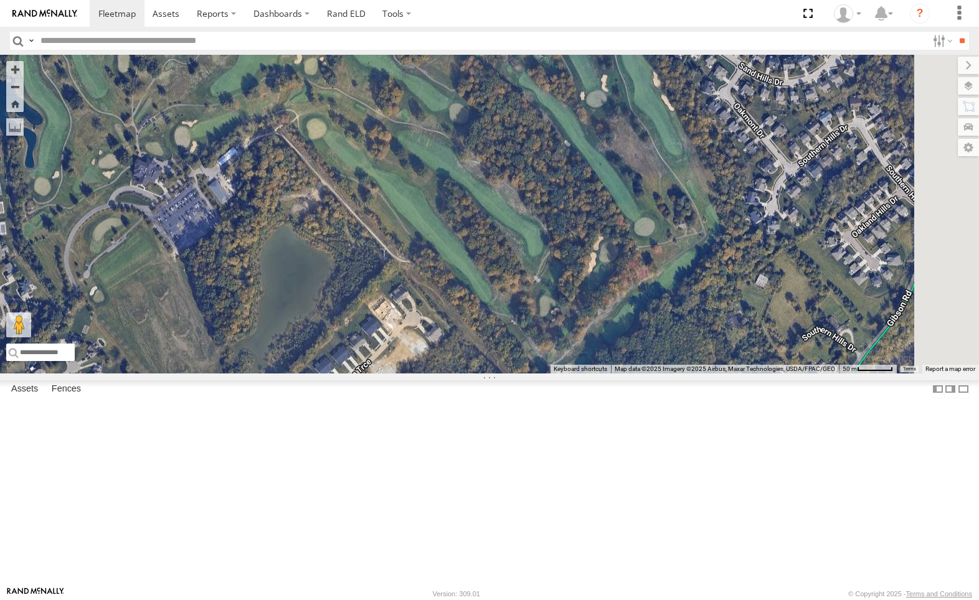
drag, startPoint x: 929, startPoint y: 304, endPoint x: 810, endPoint y: 352, distance: 128.2
click at [786, 354] on div "4036 212" at bounding box center [489, 214] width 979 height 319
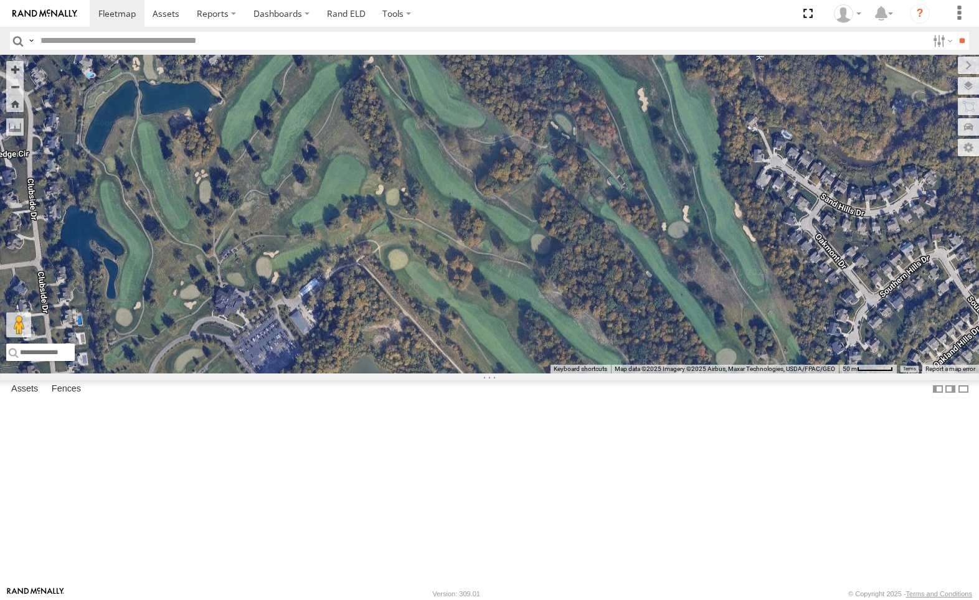
drag, startPoint x: 772, startPoint y: 83, endPoint x: 833, endPoint y: 217, distance: 146.8
click at [834, 220] on div "4036 212" at bounding box center [489, 214] width 979 height 319
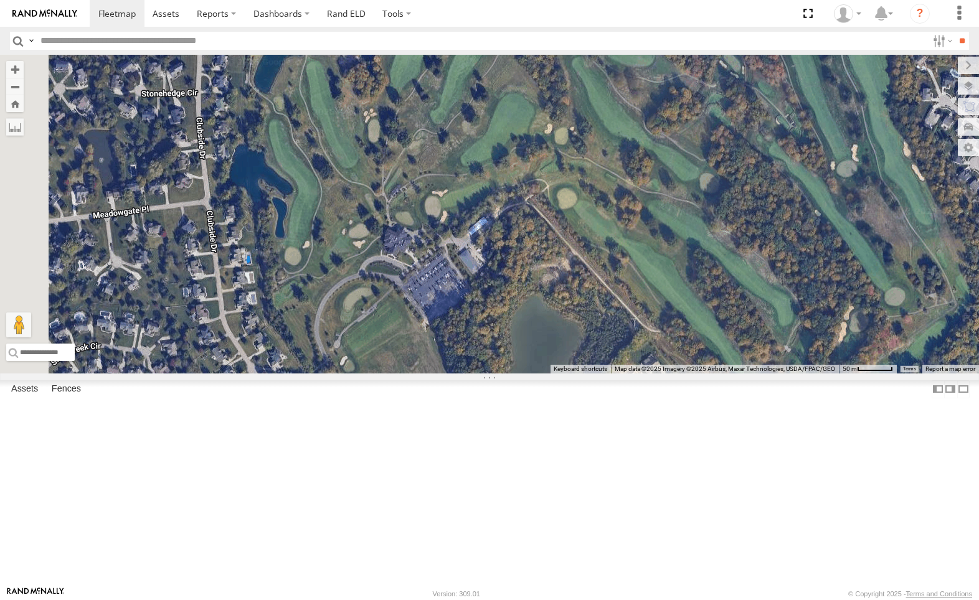
drag, startPoint x: 547, startPoint y: 291, endPoint x: 706, endPoint y: 235, distance: 168.1
click at [706, 235] on div "4036 212" at bounding box center [489, 214] width 979 height 319
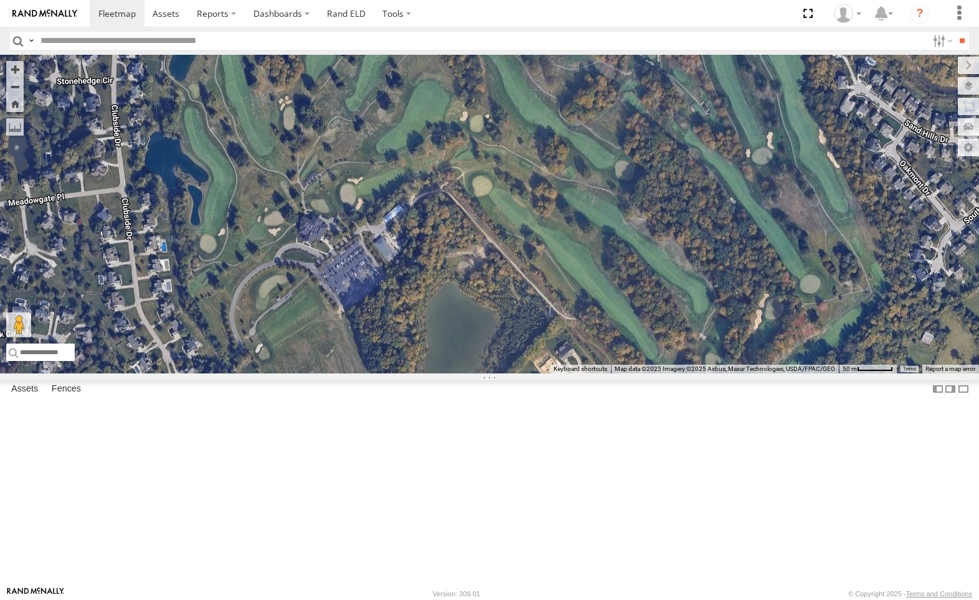
drag, startPoint x: 854, startPoint y: 304, endPoint x: 775, endPoint y: 286, distance: 81.1
click at [777, 289] on div "4036 212" at bounding box center [489, 214] width 979 height 319
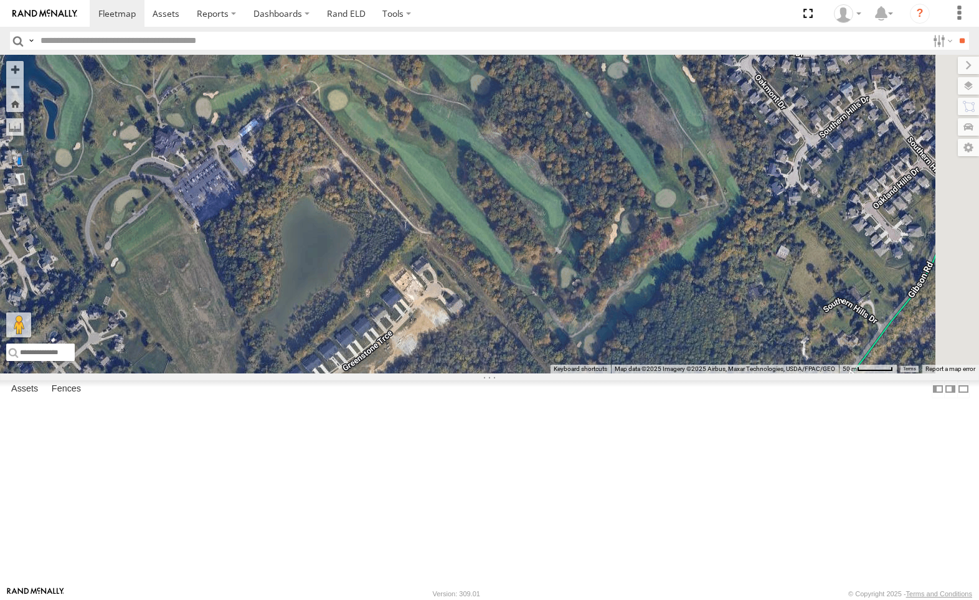
drag, startPoint x: 965, startPoint y: 395, endPoint x: 819, endPoint y: 309, distance: 169.6
click at [819, 309] on div "4036 212" at bounding box center [489, 214] width 979 height 319
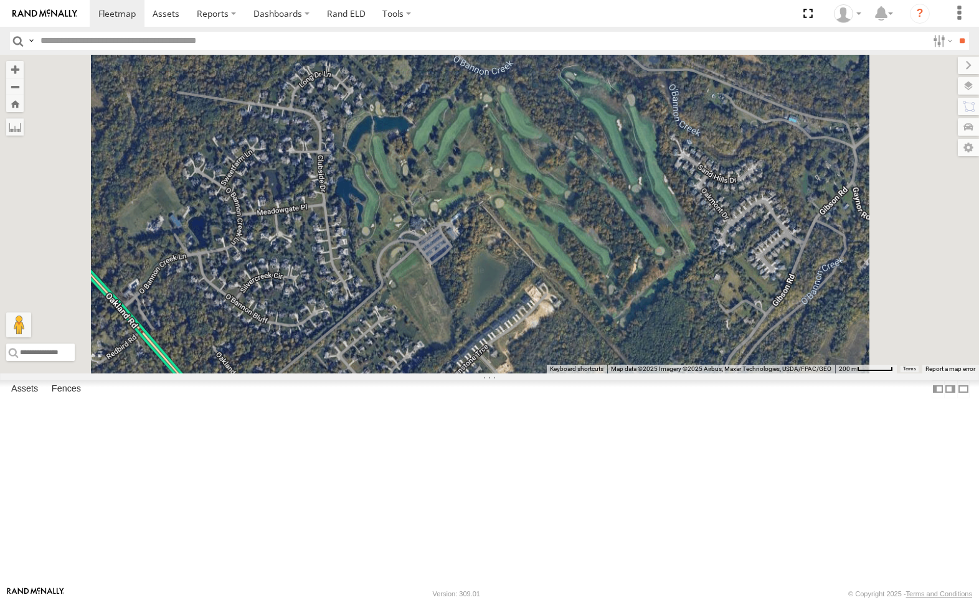
drag, startPoint x: 894, startPoint y: 431, endPoint x: 769, endPoint y: 387, distance: 133.3
click at [769, 373] on div "4036 212" at bounding box center [489, 214] width 979 height 319
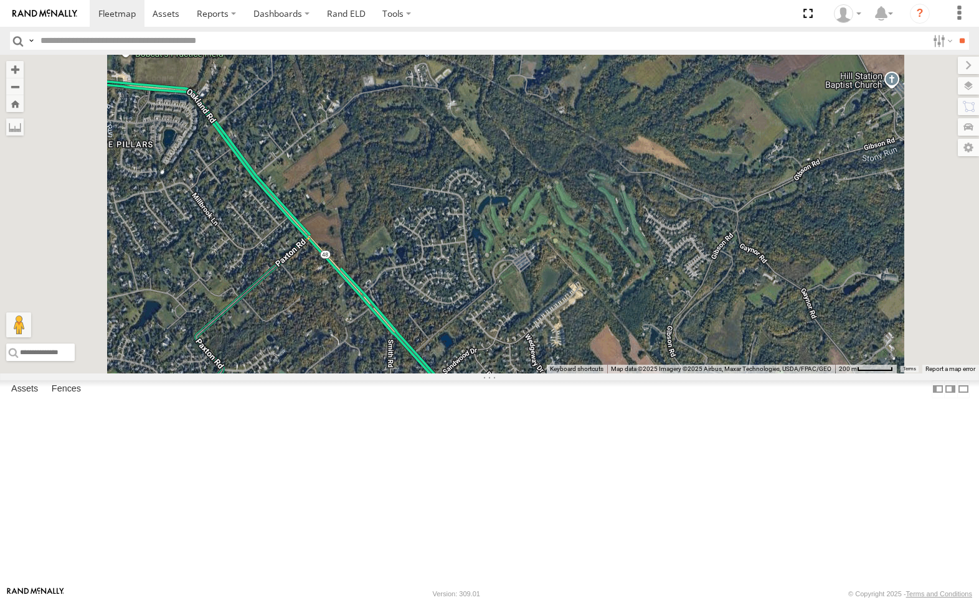
click at [0, 0] on div "All Assets" at bounding box center [0, 0] width 0 height 0
